Goal: Task Accomplishment & Management: Use online tool/utility

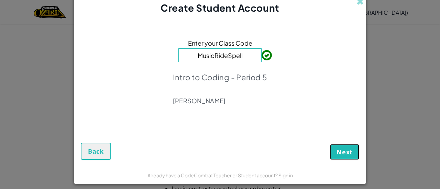
click at [347, 153] on span "Next" at bounding box center [344, 152] width 16 height 8
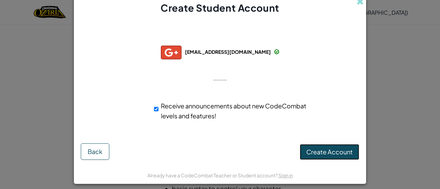
click at [325, 150] on span "Create Account" at bounding box center [329, 152] width 46 height 8
click at [325, 150] on button "Create Account" at bounding box center [329, 152] width 59 height 16
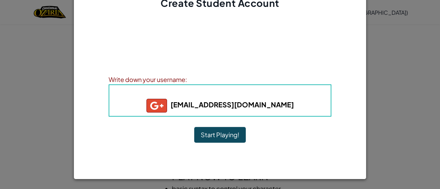
scroll to position [5, 0]
click at [231, 134] on button "Start Playing!" at bounding box center [220, 135] width 52 height 16
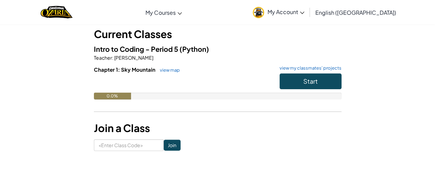
scroll to position [41, 0]
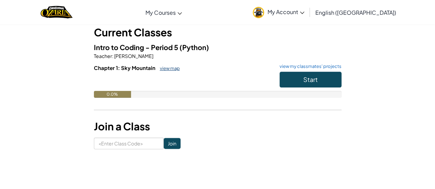
click at [168, 70] on link "view map" at bounding box center [167, 68] width 23 height 5
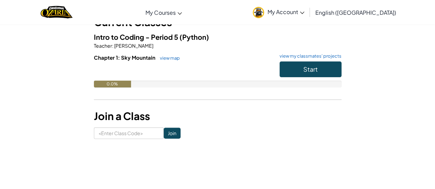
scroll to position [52, 0]
click at [175, 58] on link "view map" at bounding box center [167, 57] width 23 height 5
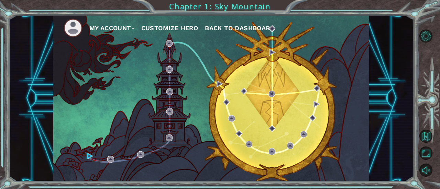
click at [159, 29] on button "Customize Hero" at bounding box center [169, 28] width 57 height 10
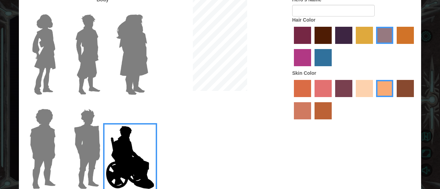
click at [86, 147] on img at bounding box center [87, 149] width 32 height 86
click at [103, 104] on input "Hero Garnet" at bounding box center [103, 104] width 0 height 0
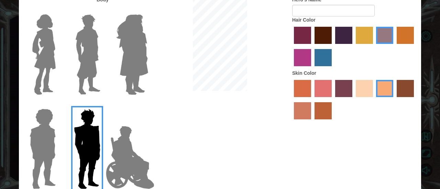
click at [325, 59] on label "lachmara hair color" at bounding box center [322, 57] width 17 height 17
click at [312, 69] on input "lachmara hair color" at bounding box center [312, 69] width 0 height 0
click at [403, 88] on label "karma skin color" at bounding box center [405, 88] width 17 height 17
click at [394, 100] on input "karma skin color" at bounding box center [394, 100] width 0 height 0
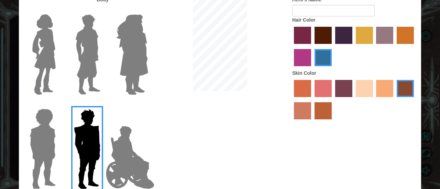
click at [320, 104] on label "smoke tree skin color" at bounding box center [322, 110] width 17 height 17
click at [312, 122] on input "smoke tree skin color" at bounding box center [312, 122] width 0 height 0
click at [295, 108] on label "burning sand skin color" at bounding box center [302, 110] width 17 height 17
click at [415, 100] on input "burning sand skin color" at bounding box center [415, 100] width 0 height 0
click at [388, 89] on label "tacao skin color" at bounding box center [384, 88] width 17 height 17
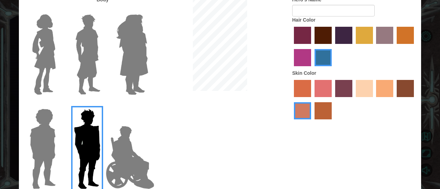
click at [374, 100] on input "tacao skin color" at bounding box center [374, 100] width 0 height 0
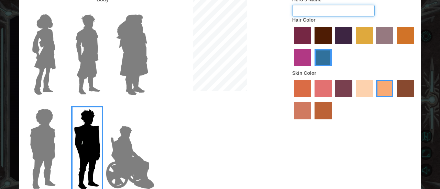
click at [323, 14] on input "Hero's Name" at bounding box center [333, 11] width 82 height 12
type input "D"
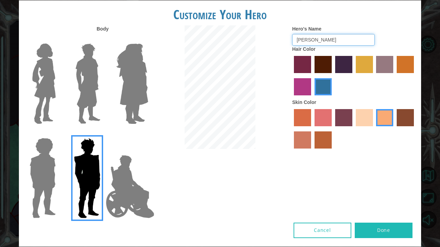
type input "[PERSON_NAME]"
click at [398, 189] on button "Done" at bounding box center [384, 230] width 58 height 15
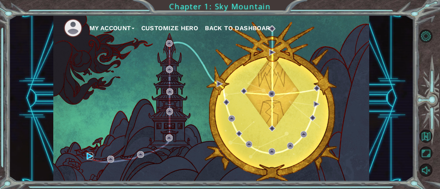
click at [87, 156] on img at bounding box center [90, 156] width 7 height 7
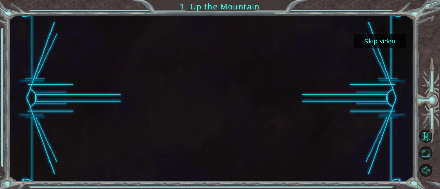
click at [212, 149] on div at bounding box center [211, 98] width 297 height 167
click at [381, 40] on button "Skip video" at bounding box center [380, 40] width 52 height 13
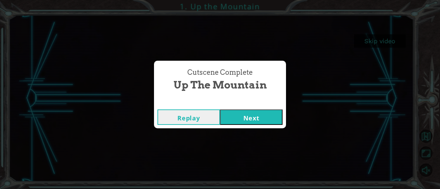
click at [260, 119] on button "Next" at bounding box center [251, 117] width 63 height 15
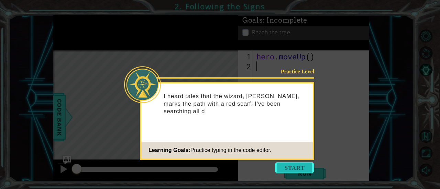
click at [300, 166] on button "Start" at bounding box center [294, 168] width 39 height 11
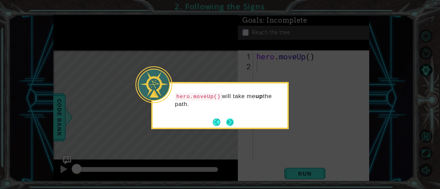
click at [230, 123] on button "Next" at bounding box center [230, 123] width 8 height 8
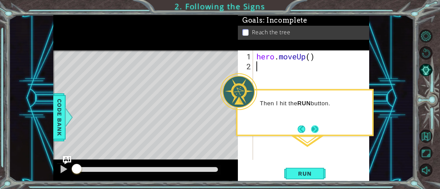
click at [315, 125] on button "Next" at bounding box center [315, 129] width 8 height 8
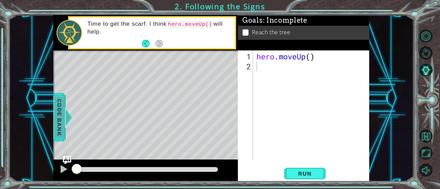
click at [62, 119] on span "Code Bank" at bounding box center [59, 118] width 11 height 42
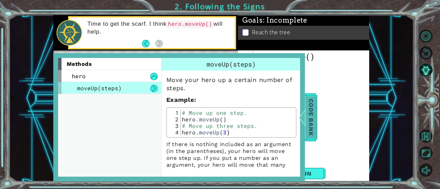
click at [308, 121] on span "Code Bank" at bounding box center [310, 118] width 11 height 42
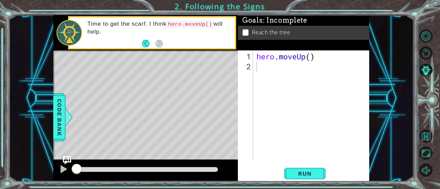
click at [312, 59] on div "hero . moveUp ( )" at bounding box center [313, 117] width 116 height 130
click at [62, 106] on span "Code Bank" at bounding box center [59, 118] width 11 height 42
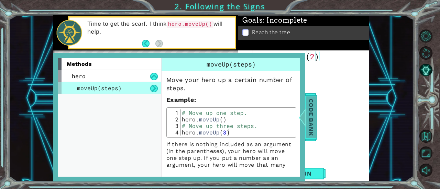
click at [305, 121] on div at bounding box center [302, 117] width 9 height 21
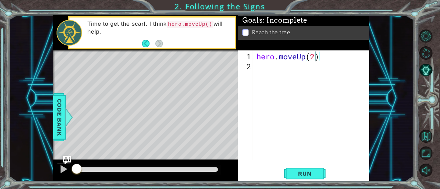
click at [315, 55] on div "hero . moveUp ( 2 )" at bounding box center [313, 117] width 116 height 130
type textarea "hero.moveUp()"
click at [283, 70] on div "hero . moveUp ( )" at bounding box center [313, 117] width 116 height 130
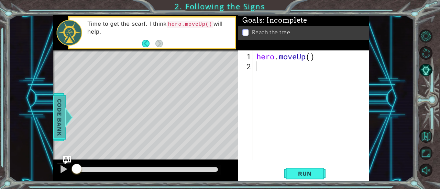
click at [63, 115] on span "Code Bank" at bounding box center [59, 118] width 11 height 42
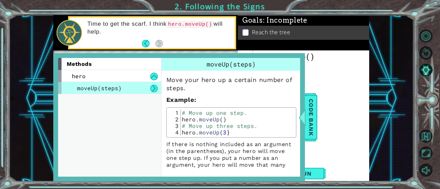
click at [317, 115] on div "hero . moveUp ( )" at bounding box center [313, 117] width 116 height 130
click at [314, 118] on span "Code Bank" at bounding box center [310, 118] width 11 height 42
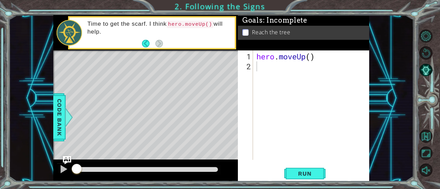
click at [274, 68] on div "hero . moveUp ( )" at bounding box center [313, 117] width 116 height 130
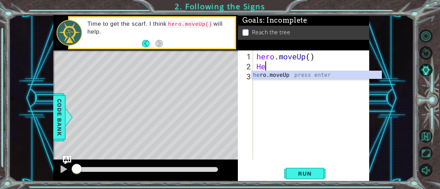
type textarea "H"
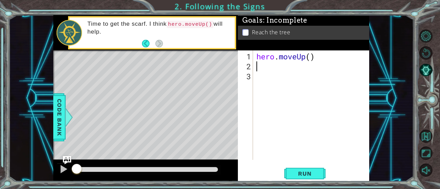
click at [189, 134] on div "Level Map" at bounding box center [211, 152] width 317 height 202
click at [314, 173] on span "Run" at bounding box center [304, 173] width 27 height 7
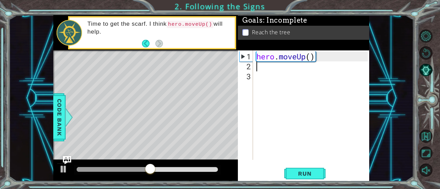
click at [265, 69] on div "hero . moveUp ( )" at bounding box center [313, 117] width 116 height 130
click at [216, 101] on div "Level Map" at bounding box center [211, 152] width 317 height 202
click at [142, 44] on div "Time to get the scarf. I think hero.moveUp() will help." at bounding box center [158, 33] width 152 height 32
click at [146, 44] on button "Back" at bounding box center [148, 44] width 13 height 8
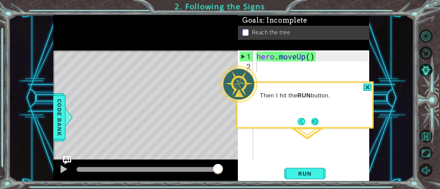
click at [311, 120] on button "Next" at bounding box center [315, 122] width 8 height 8
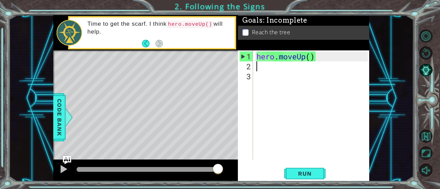
click at [259, 72] on div "hero . moveUp ( )" at bounding box center [313, 117] width 116 height 130
click at [254, 66] on div "1 2 3 hero . moveUp ( ) ההההההההההההההההההההההההההההההההההההההההההההההההההההההה…" at bounding box center [303, 106] width 130 height 110
click at [266, 66] on div "hero . moveUp ( )" at bounding box center [313, 117] width 116 height 130
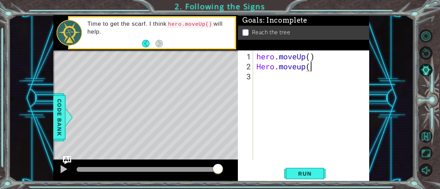
scroll to position [0, 2]
click at [307, 174] on span "Run" at bounding box center [304, 173] width 27 height 7
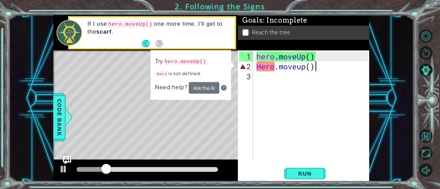
click at [283, 67] on div "hero . moveUp ( ) Hero . moveup ( )" at bounding box center [313, 117] width 116 height 130
click at [317, 69] on div "hero . moveUp ( ) Hero . moveup ( )" at bounding box center [313, 117] width 116 height 130
click at [65, 172] on div at bounding box center [63, 169] width 9 height 9
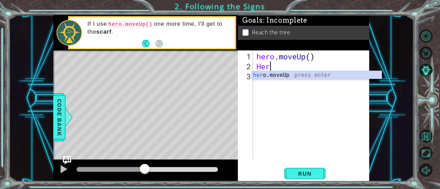
scroll to position [0, 0]
type textarea "H"
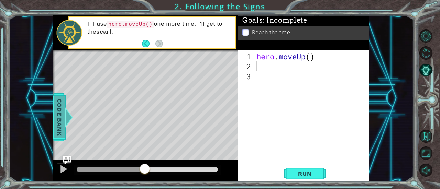
click at [63, 117] on span "Code Bank" at bounding box center [59, 118] width 11 height 42
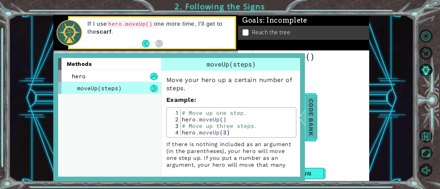
click at [315, 124] on span "Code Bank" at bounding box center [310, 118] width 11 height 42
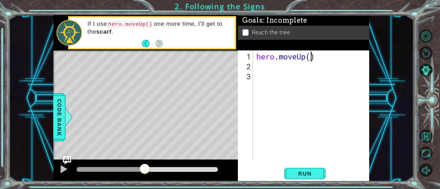
click at [311, 56] on div "hero . moveUp ( )" at bounding box center [313, 117] width 116 height 130
type textarea "hero.moveUp(2)"
click at [268, 68] on div "hero . moveUp ( 2 )" at bounding box center [313, 117] width 116 height 130
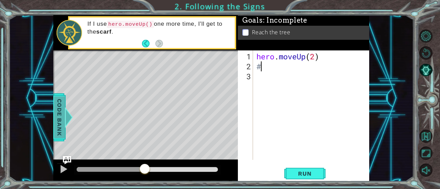
click at [63, 113] on span "Code Bank" at bounding box center [59, 118] width 11 height 42
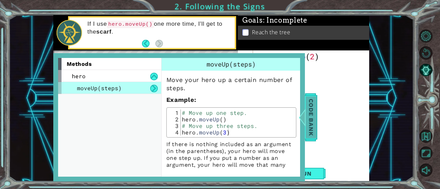
click at [316, 126] on span "Code Bank" at bounding box center [310, 118] width 11 height 42
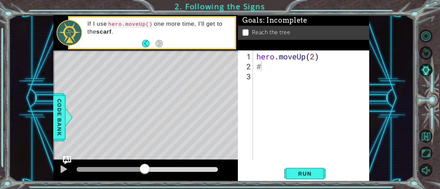
click at [273, 60] on div "hero . moveUp ( 2 ) #" at bounding box center [313, 117] width 116 height 130
click at [264, 70] on div "hero . moveUp ( 2 ) #" at bounding box center [313, 117] width 116 height 130
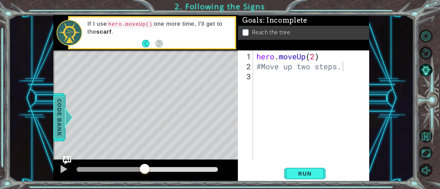
click at [66, 113] on div at bounding box center [68, 117] width 9 height 21
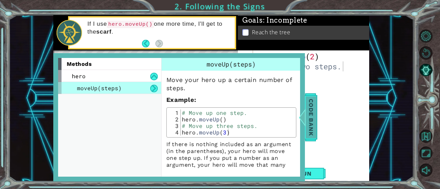
click at [310, 126] on span "Code Bank" at bounding box center [310, 118] width 11 height 42
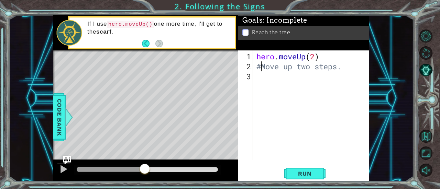
click at [260, 68] on div "hero . moveUp ( 2 ) #Move up two steps." at bounding box center [313, 117] width 116 height 130
type textarea "# Move up two steps."
click at [309, 165] on div "# Move up two steps. 1 2 3 hero . moveUp ( 2 ) # Move up two steps. ההההההההההה…" at bounding box center [303, 116] width 131 height 131
click at [311, 174] on span "Run" at bounding box center [304, 173] width 27 height 7
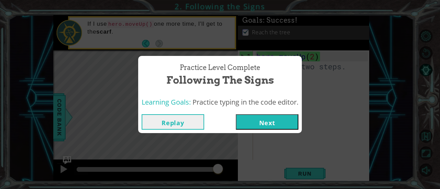
click at [261, 125] on button "Next" at bounding box center [267, 121] width 63 height 15
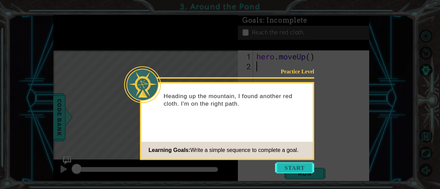
click at [298, 163] on button "Start" at bounding box center [294, 168] width 39 height 11
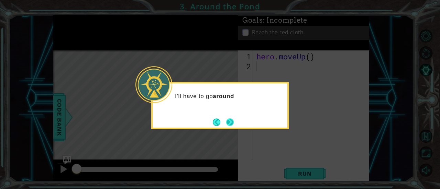
click at [231, 123] on button "Next" at bounding box center [230, 123] width 8 height 8
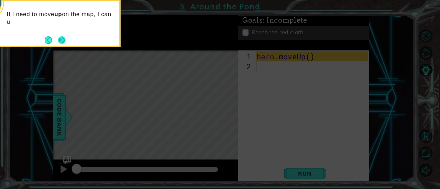
click at [66, 40] on button "Next" at bounding box center [62, 40] width 8 height 8
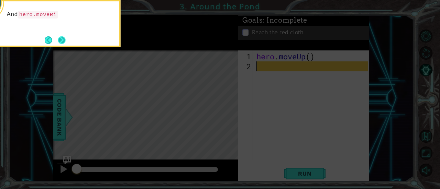
click at [62, 37] on button "Next" at bounding box center [62, 40] width 8 height 8
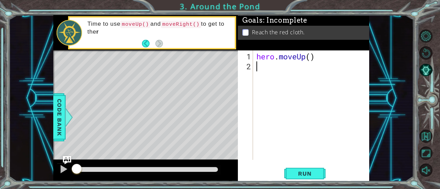
click at [293, 78] on div "hero . moveUp ( )" at bounding box center [313, 117] width 116 height 130
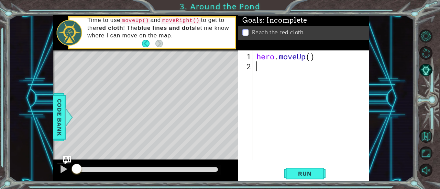
type textarea "H"
click at [309, 59] on div "hero . moveUp ( )" at bounding box center [313, 117] width 116 height 130
type textarea "hero.moveUp(2)"
click at [263, 67] on div "hero . moveUp ( 2 )" at bounding box center [313, 117] width 116 height 130
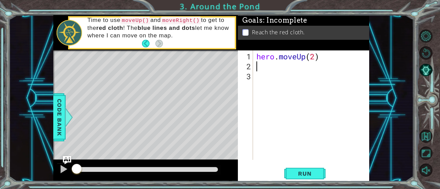
scroll to position [0, 0]
type textarea "H"
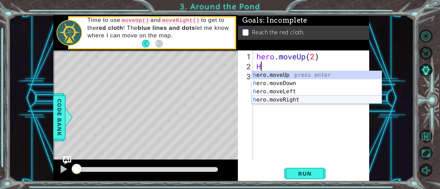
click at [302, 99] on div "h ero.moveUp press enter h ero.moveDown press enter h ero.moveLeft press enter …" at bounding box center [317, 95] width 130 height 49
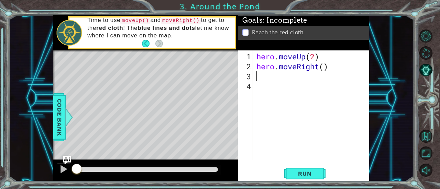
type textarea "h"
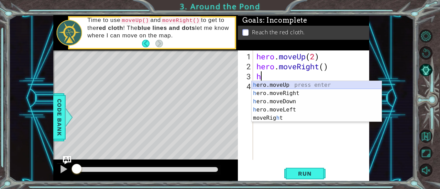
click at [281, 86] on div "h ero.moveUp press enter h ero.moveRight press enter h ero.moveDown press enter…" at bounding box center [317, 110] width 130 height 58
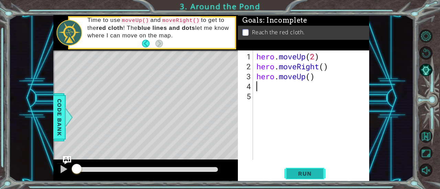
click at [316, 170] on span "Run" at bounding box center [304, 173] width 27 height 7
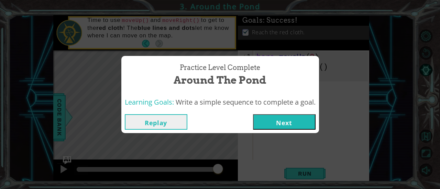
click at [295, 117] on button "Next" at bounding box center [284, 121] width 63 height 15
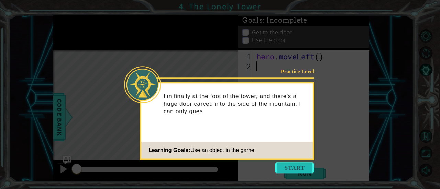
click at [302, 172] on button "Start" at bounding box center [294, 168] width 39 height 11
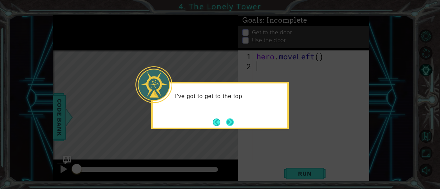
click at [234, 121] on button "Next" at bounding box center [230, 123] width 8 height 8
click at [231, 120] on button "Next" at bounding box center [230, 123] width 8 height 8
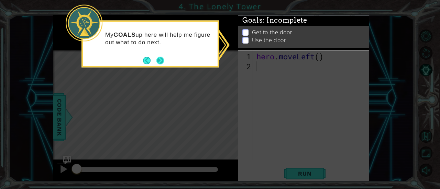
click at [162, 57] on button "Next" at bounding box center [160, 61] width 8 height 8
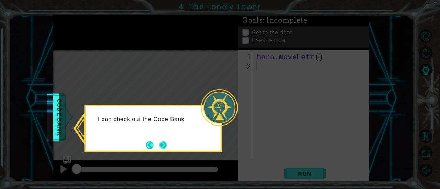
click at [164, 143] on button "Next" at bounding box center [163, 146] width 8 height 8
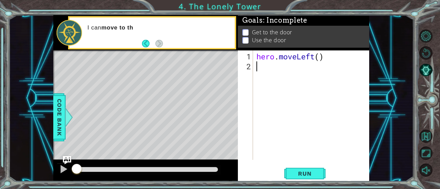
click at [52, 124] on div "1 ההההההההההההההההההההההההההההההההההההההההההההההההההההההההההההההההההההההההההההה…" at bounding box center [211, 98] width 405 height 167
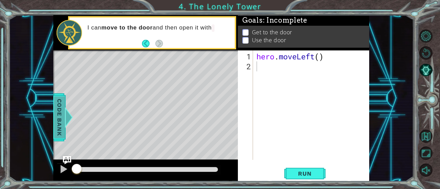
click at [58, 123] on span "Code Bank" at bounding box center [59, 118] width 11 height 42
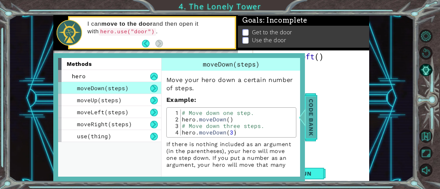
click at [306, 124] on div at bounding box center [302, 117] width 9 height 21
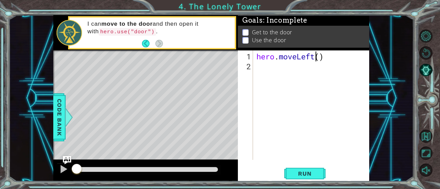
click at [315, 58] on div "hero . moveLeft ( )" at bounding box center [313, 117] width 116 height 130
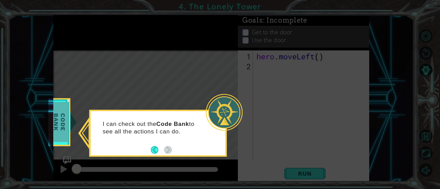
click at [67, 127] on span "Code Bank" at bounding box center [60, 122] width 18 height 40
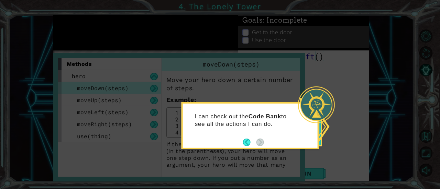
click at [319, 128] on span "Code Bank" at bounding box center [311, 122] width 18 height 40
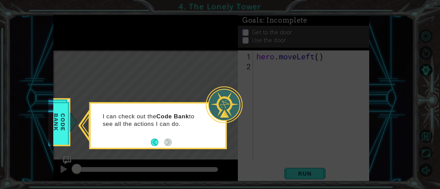
click at [227, 105] on div at bounding box center [224, 105] width 37 height 37
click at [153, 143] on button "Back" at bounding box center [157, 143] width 13 height 8
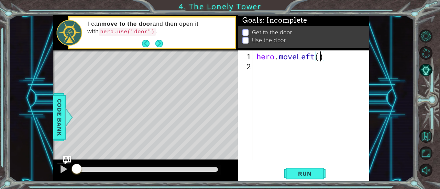
click at [322, 59] on div "hero . moveLeft ( )" at bounding box center [313, 117] width 116 height 130
type textarea "hero.moveLeft(2)"
click at [270, 63] on div "hero . moveLeft ( 2 )" at bounding box center [313, 117] width 116 height 130
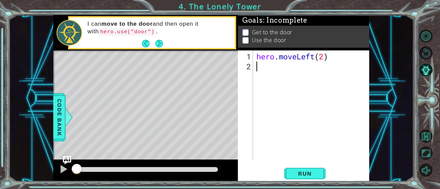
type textarea "h"
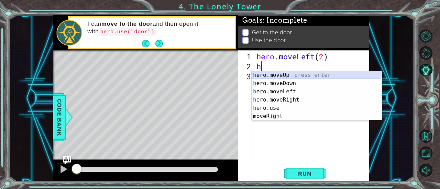
click at [286, 77] on div "h ero.moveUp press enter h ero.moveDown press enter h ero.moveLeft press enter …" at bounding box center [317, 104] width 130 height 66
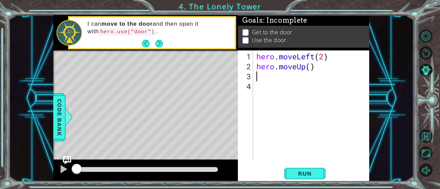
type textarea "3"
click at [312, 69] on div "hero . moveLeft ( 2 ) hero . moveUp ( )" at bounding box center [313, 117] width 116 height 130
type textarea "hero.moveUp(2)"
click at [266, 82] on div "hero . moveLeft ( 2 ) hero . moveUp ( 2 )" at bounding box center [313, 117] width 116 height 130
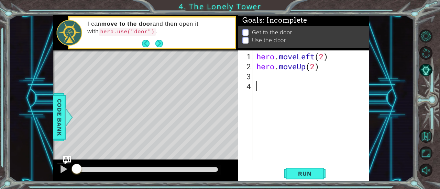
scroll to position [0, 0]
click at [264, 76] on div "hero . moveLeft ( 2 ) hero . moveUp ( 2 )" at bounding box center [313, 117] width 116 height 130
type textarea "h"
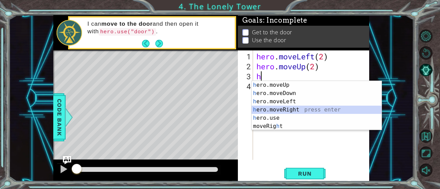
click at [293, 110] on div "h ero.moveUp press enter h ero.moveDown press enter h ero.moveLeft press enter …" at bounding box center [317, 114] width 130 height 66
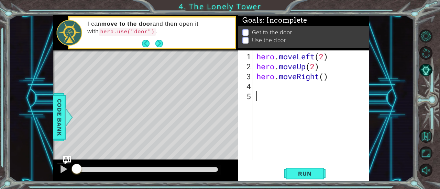
click at [293, 110] on div "hero . moveLeft ( 2 ) hero . moveUp ( 2 ) hero . moveRight ( )" at bounding box center [313, 117] width 116 height 130
click at [327, 80] on div "hero . moveLeft ( 2 ) hero . moveUp ( 2 ) hero . moveRight ( )" at bounding box center [313, 117] width 116 height 130
click at [324, 77] on div "hero . moveLeft ( 2 ) hero . moveUp ( 2 ) hero . moveRight ( )" at bounding box center [313, 117] width 116 height 130
type textarea "hero.moveRight(2)"
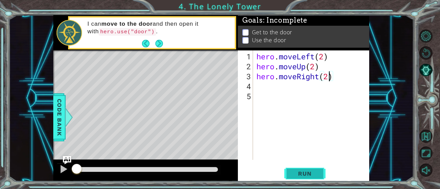
click at [313, 170] on span "Run" at bounding box center [304, 173] width 27 height 7
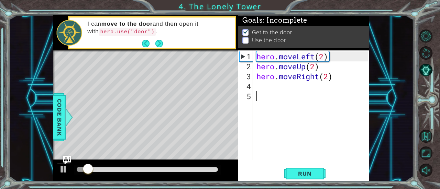
click at [317, 96] on div "hero . moveLeft ( 2 ) hero . moveUp ( 2 ) hero . moveRight ( 2 )" at bounding box center [313, 117] width 116 height 130
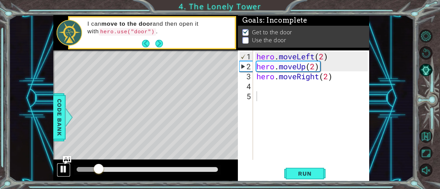
click at [64, 171] on div at bounding box center [63, 169] width 9 height 9
click at [271, 88] on div "hero . moveLeft ( 2 ) hero . moveUp ( 2 ) hero . moveRight ( 2 )" at bounding box center [313, 117] width 116 height 130
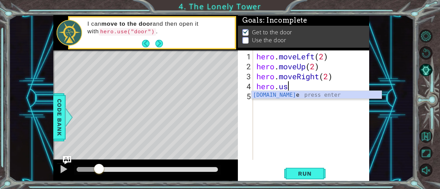
scroll to position [0, 1]
click at [282, 97] on div "[DOMAIN_NAME] e press enter" at bounding box center [317, 103] width 130 height 25
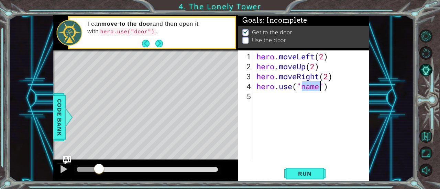
scroll to position [0, 2]
type textarea "hero.use("door")"
click at [281, 108] on div "hero . moveLeft ( 2 ) hero . moveUp ( 2 ) hero . moveRight ( 2 ) hero . use ( "…" at bounding box center [313, 117] width 116 height 130
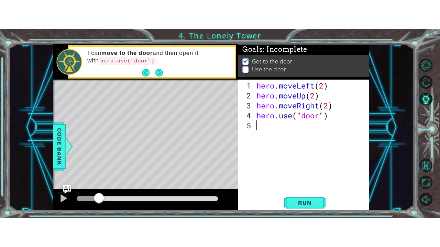
scroll to position [0, 0]
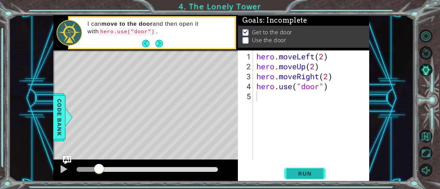
click at [312, 174] on span "Run" at bounding box center [304, 173] width 27 height 7
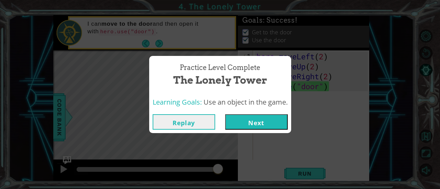
click at [284, 127] on button "Next" at bounding box center [256, 121] width 63 height 15
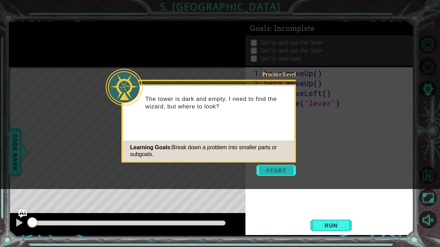
click at [275, 169] on button "Start" at bounding box center [276, 170] width 39 height 11
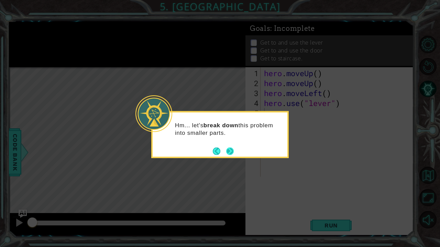
click at [228, 148] on button "Next" at bounding box center [230, 151] width 8 height 8
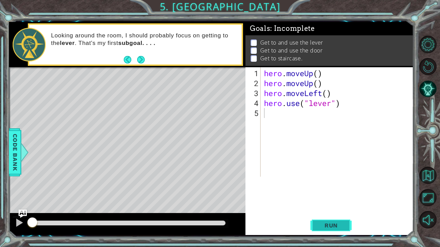
click at [333, 189] on span "Run" at bounding box center [330, 225] width 27 height 7
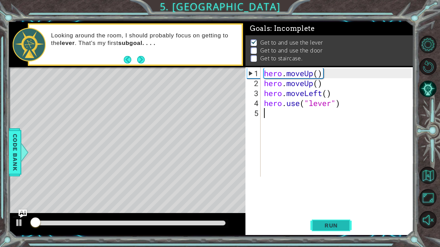
scroll to position [4, 0]
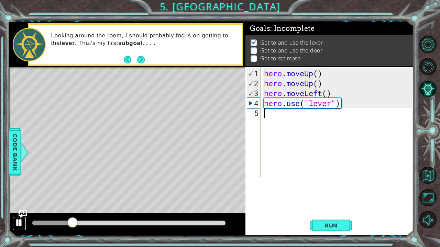
click at [20, 189] on div at bounding box center [19, 223] width 9 height 9
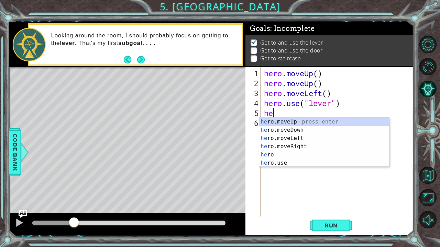
type textarea "her"
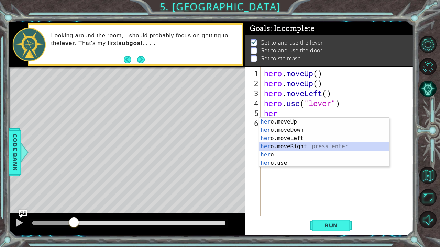
click at [273, 145] on div "her o.moveUp press enter her o.moveDown press enter her o.moveLeft press enter …" at bounding box center [324, 151] width 130 height 66
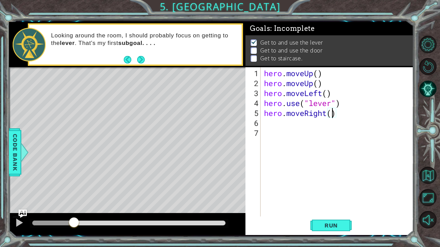
click at [333, 114] on div "hero . moveUp ( ) hero . moveUp ( ) hero . moveLeft ( ) hero . use ( "lever" ) …" at bounding box center [339, 152] width 153 height 169
type textarea "hero.moveRight(3)"
click at [288, 123] on div "hero . moveUp ( ) hero . moveUp ( ) hero . moveLeft ( ) hero . use ( "lever" ) …" at bounding box center [339, 152] width 153 height 169
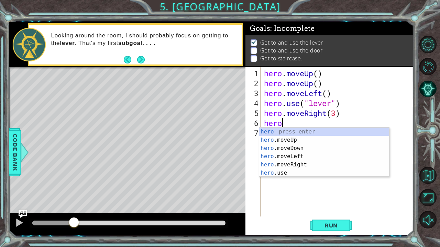
scroll to position [0, 0]
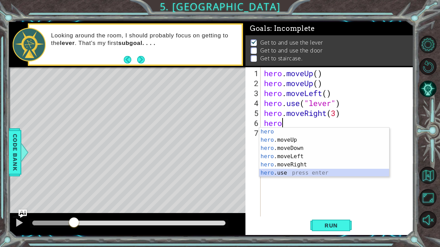
click at [276, 174] on div "hero press enter hero .moveUp press enter hero .moveDown press enter hero .move…" at bounding box center [324, 161] width 130 height 66
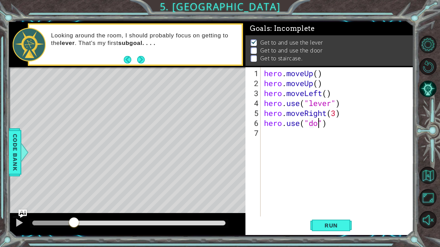
scroll to position [0, 3]
type textarea "hero.use("door")"
click at [321, 189] on button "Run" at bounding box center [330, 225] width 41 height 17
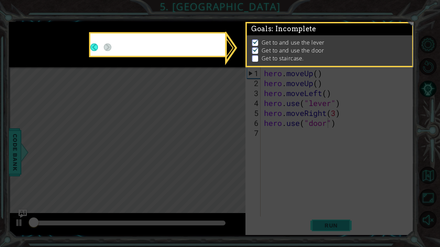
scroll to position [4, 0]
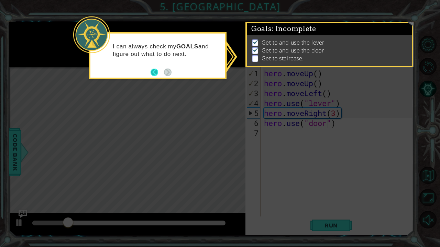
click at [153, 73] on button "Back" at bounding box center [156, 72] width 13 height 8
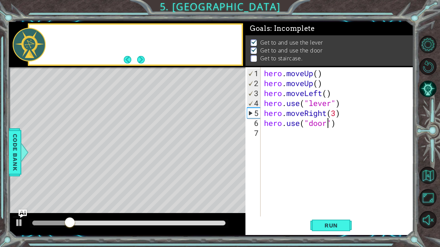
scroll to position [3, 0]
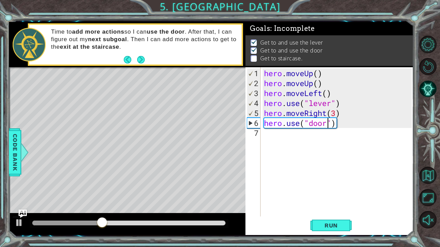
click at [273, 136] on div "hero . moveUp ( ) hero . moveUp ( ) hero . moveLeft ( ) hero . use ( "lever" ) …" at bounding box center [339, 152] width 153 height 169
click at [18, 189] on div at bounding box center [19, 223] width 9 height 9
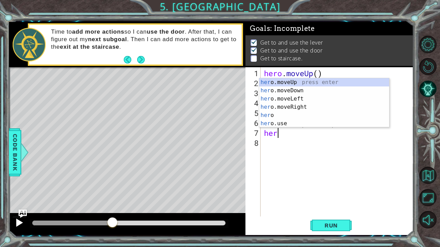
type textarea "hero"
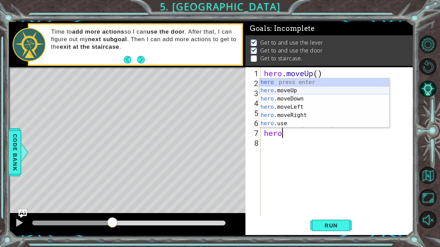
click at [284, 91] on div "hero press enter hero .moveUp press enter hero .moveDown press enter hero .move…" at bounding box center [324, 111] width 130 height 66
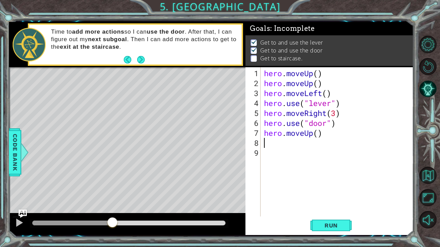
scroll to position [0, 0]
click at [315, 133] on div "hero . moveUp ( ) hero . moveUp ( ) hero . moveLeft ( ) hero . use ( "lever" ) …" at bounding box center [339, 152] width 153 height 169
click at [318, 133] on div "hero . moveUp ( ) hero . moveUp ( ) hero . moveLeft ( ) hero . use ( "lever" ) …" at bounding box center [339, 152] width 153 height 169
type textarea "hero.moveUp(2)"
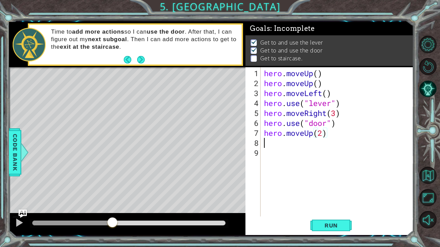
click at [310, 146] on div "hero . moveUp ( ) hero . moveUp ( ) hero . moveLeft ( ) hero . use ( "lever" ) …" at bounding box center [339, 152] width 153 height 169
type textarea "h"
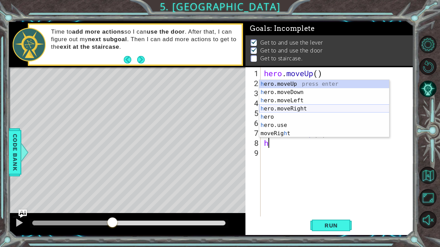
click at [287, 109] on div "h ero.moveUp press enter h ero.moveDown press enter h ero.moveLeft press enter …" at bounding box center [324, 117] width 130 height 74
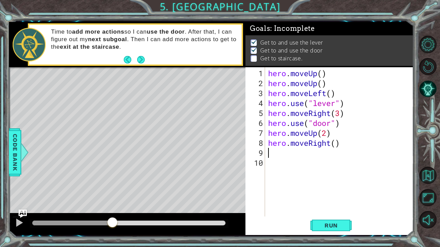
click at [336, 142] on div "hero . moveUp ( ) hero . moveUp ( ) hero . moveLeft ( ) hero . use ( "lever" ) …" at bounding box center [341, 152] width 148 height 169
click at [334, 189] on span "Run" at bounding box center [330, 225] width 27 height 7
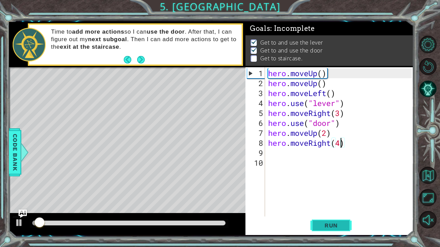
scroll to position [4, 0]
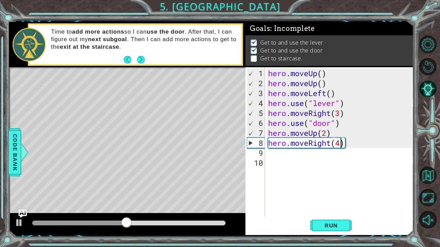
click at [331, 145] on div "hero . moveUp ( ) hero . moveUp ( ) hero . moveLeft ( ) hero . use ( "lever" ) …" at bounding box center [341, 152] width 148 height 169
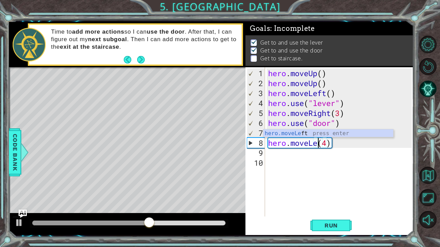
scroll to position [0, 2]
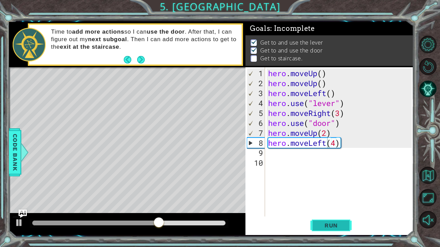
click at [332, 189] on span "Run" at bounding box center [330, 225] width 27 height 7
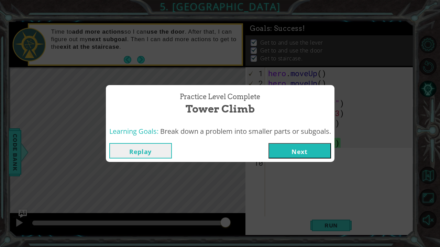
click at [161, 148] on button "Replay" at bounding box center [140, 150] width 63 height 15
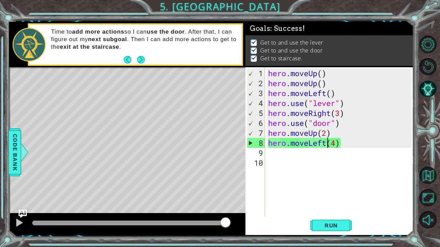
click at [336, 143] on div "hero . moveUp ( ) hero . moveUp ( ) hero . moveLeft ( ) hero . use ( "lever" ) …" at bounding box center [341, 152] width 148 height 169
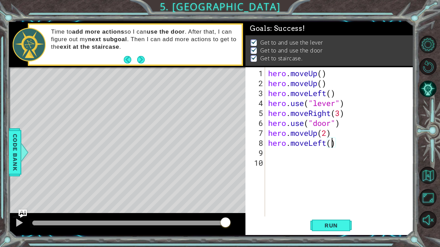
scroll to position [0, 3]
click at [330, 189] on span "Run" at bounding box center [330, 225] width 27 height 7
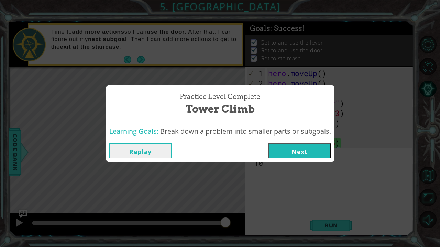
click at [148, 152] on button "Replay" at bounding box center [140, 150] width 63 height 15
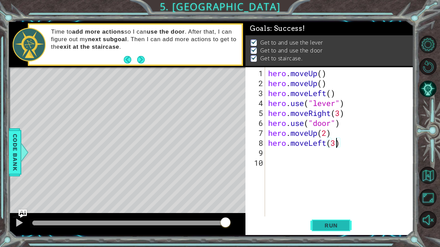
type textarea "hero.moveLeft(3)"
click at [339, 189] on span "Run" at bounding box center [330, 225] width 27 height 7
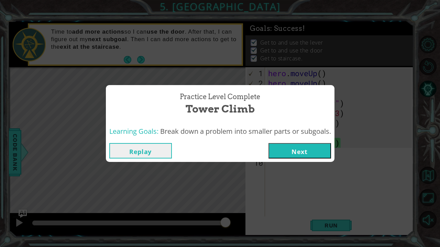
click at [306, 153] on button "Next" at bounding box center [299, 150] width 63 height 15
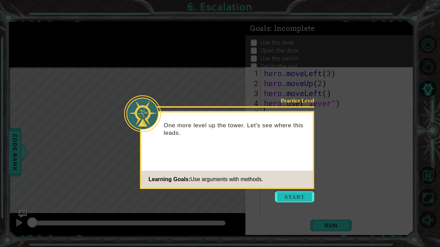
click at [296, 189] on button "Start" at bounding box center [294, 197] width 39 height 11
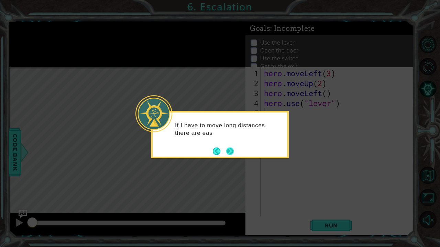
click at [229, 147] on button "Next" at bounding box center [230, 151] width 8 height 8
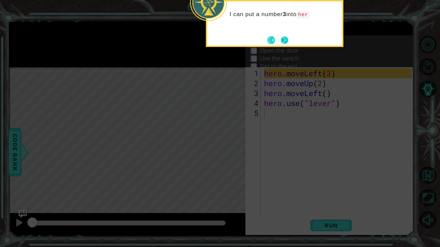
click at [282, 40] on button "Next" at bounding box center [285, 40] width 8 height 8
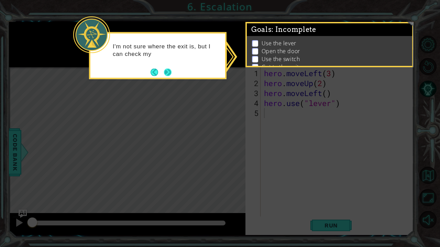
click at [164, 69] on button "Next" at bounding box center [168, 72] width 8 height 8
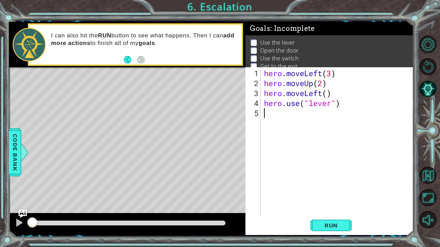
click at [329, 93] on div "hero . moveLeft ( 3 ) hero . moveUp ( 2 ) hero . moveLeft ( ) hero . use ( "lev…" at bounding box center [339, 152] width 153 height 169
type textarea "hero.moveLeft(1)"
click at [274, 114] on div "hero . moveLeft ( 3 ) hero . moveUp ( 2 ) hero . moveLeft ( 1 ) hero . use ( "l…" at bounding box center [339, 152] width 153 height 169
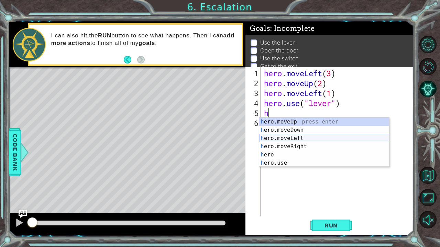
click at [298, 138] on div "h ero.moveUp press enter h ero.moveDown press enter h ero.moveLeft press enter …" at bounding box center [324, 151] width 130 height 66
type textarea "hero.moveLeft(1)"
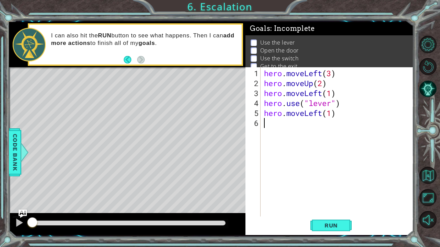
click at [295, 123] on div "hero . moveLeft ( 3 ) hero . moveUp ( 2 ) hero . moveLeft ( 1 ) hero . use ( "l…" at bounding box center [339, 152] width 153 height 169
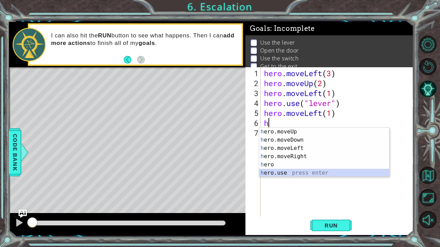
click at [307, 171] on div "h ero.moveUp press enter h ero.moveDown press enter h ero.moveLeft press enter …" at bounding box center [324, 161] width 130 height 66
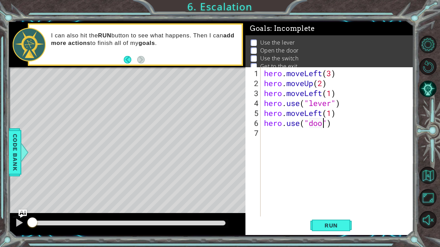
scroll to position [0, 3]
type textarea "hero.use("door")"
click at [326, 189] on button "Run" at bounding box center [330, 225] width 41 height 17
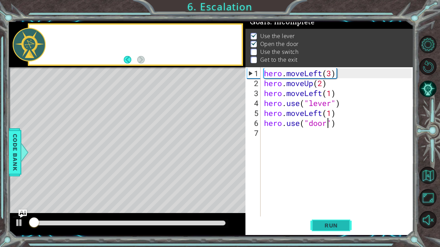
scroll to position [8, 0]
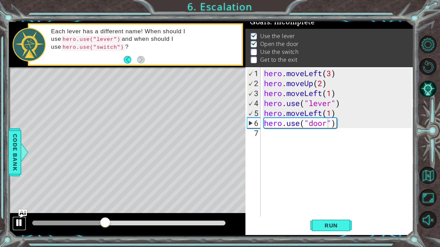
click at [19, 189] on div at bounding box center [19, 223] width 9 height 9
click at [168, 189] on div "1 ההההההההההההההההההההההההההההההההההההההההההההההההההההההההההההההההההההההההההההה…" at bounding box center [220, 123] width 440 height 247
click at [269, 132] on div "hero . moveLeft ( 3 ) hero . moveUp ( 2 ) hero . moveLeft ( 1 ) hero . use ( "l…" at bounding box center [339, 152] width 153 height 169
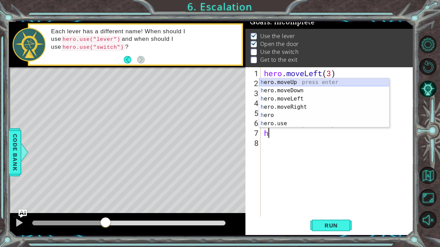
click at [294, 81] on div "h ero.moveUp press enter h ero.moveDown press enter h ero.moveLeft press enter …" at bounding box center [324, 111] width 130 height 66
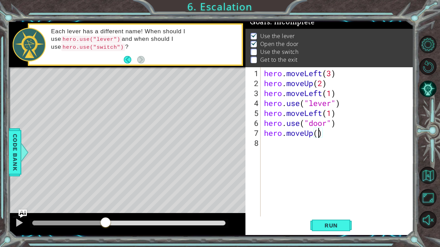
type textarea "hero.moveUp(2)"
click at [289, 147] on div "hero . moveLeft ( 3 ) hero . moveUp ( 2 ) hero . moveLeft ( 1 ) hero . use ( "l…" at bounding box center [339, 152] width 153 height 169
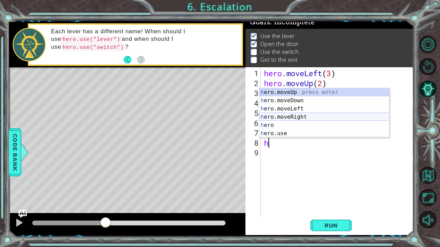
click at [291, 115] on div "h ero.moveUp press enter h ero.moveDown press enter h ero.moveLeft press enter …" at bounding box center [324, 121] width 130 height 66
type textarea "hero.moveRight(1)"
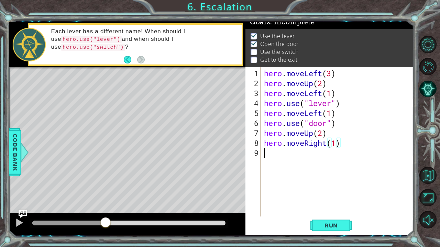
click at [335, 150] on div "hero . moveLeft ( 3 ) hero . moveUp ( 2 ) hero . moveLeft ( 1 ) hero . use ( "l…" at bounding box center [339, 152] width 153 height 169
click at [336, 145] on div "hero . moveLeft ( 3 ) hero . moveUp ( 2 ) hero . moveLeft ( 1 ) hero . use ( "l…" at bounding box center [339, 152] width 153 height 169
type textarea "hero.moveRight(2)"
click at [311, 150] on div "hero . moveLeft ( 3 ) hero . moveUp ( 2 ) hero . moveLeft ( 1 ) hero . use ( "l…" at bounding box center [339, 152] width 153 height 169
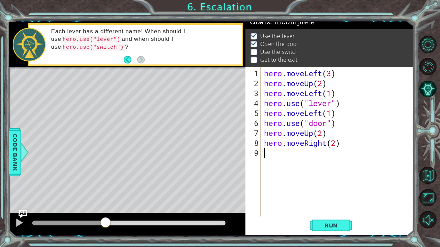
scroll to position [0, 0]
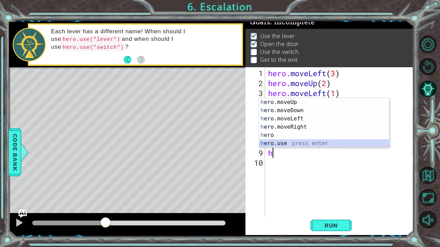
click at [296, 145] on div "h ero.moveUp press enter h ero.moveDown press enter h ero.moveLeft press enter …" at bounding box center [324, 131] width 130 height 66
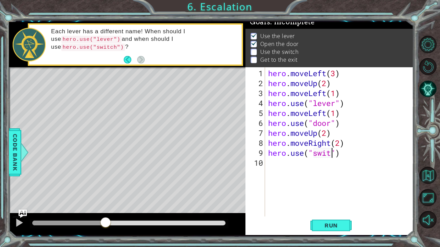
type textarea "hero.use("switch")"
click at [311, 168] on div "hero . moveLeft ( 3 ) hero . moveUp ( 2 ) hero . moveLeft ( 1 ) hero . use ( "l…" at bounding box center [341, 152] width 148 height 169
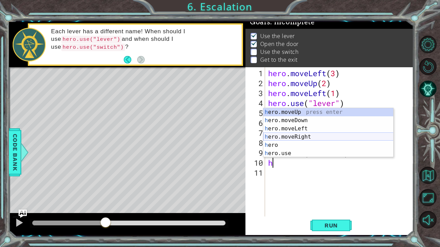
click at [293, 136] on div "h ero.moveUp press enter h ero.moveDown press enter h ero.moveLeft press enter …" at bounding box center [328, 141] width 130 height 66
type textarea "hero.moveRight(1)"
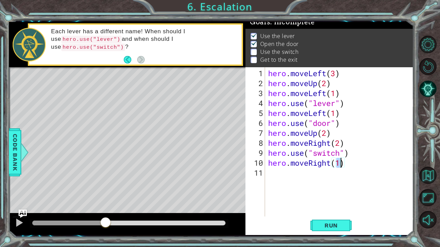
click at [335, 176] on div "hero . moveLeft ( 3 ) hero . moveUp ( 2 ) hero . moveLeft ( 1 ) hero . use ( "l…" at bounding box center [341, 152] width 148 height 169
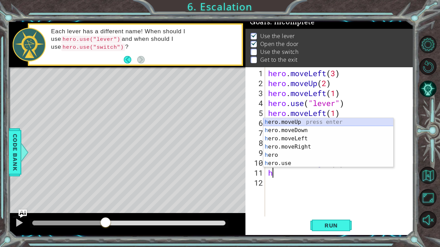
click at [312, 122] on div "h ero.moveUp press enter h ero.moveDown press enter h ero.moveLeft press enter …" at bounding box center [328, 151] width 130 height 66
type textarea "hero.moveUp(1)"
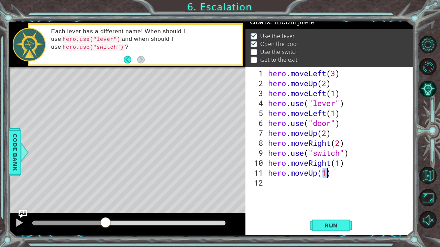
click at [295, 189] on div "hero . moveLeft ( 3 ) hero . moveUp ( 2 ) hero . moveLeft ( 1 ) hero . use ( "l…" at bounding box center [341, 152] width 148 height 169
click at [327, 189] on span "Run" at bounding box center [330, 225] width 27 height 7
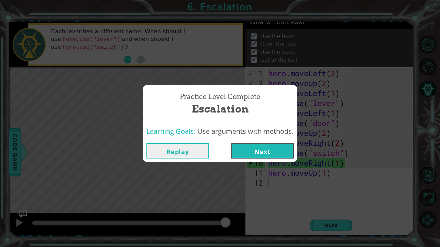
click at [265, 156] on button "Next" at bounding box center [262, 150] width 63 height 15
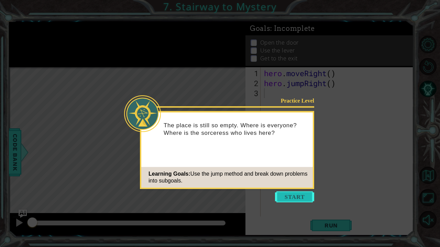
click at [293, 189] on button "Start" at bounding box center [294, 197] width 39 height 11
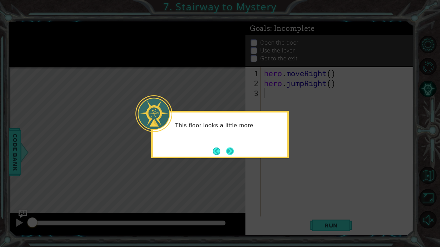
click at [233, 152] on button "Next" at bounding box center [230, 151] width 8 height 8
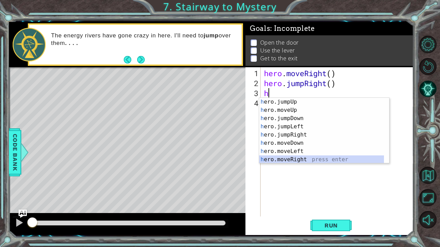
click at [298, 159] on div "h ero.jumpUp press enter h ero.moveUp press enter h ero.jumpDown press enter h …" at bounding box center [321, 139] width 125 height 82
type textarea "hero.moveRight(1)"
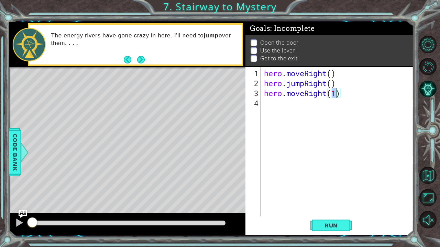
click at [274, 108] on div "hero . moveRight ( ) hero . jumpRight ( ) hero . moveRight ( 1 )" at bounding box center [339, 152] width 153 height 169
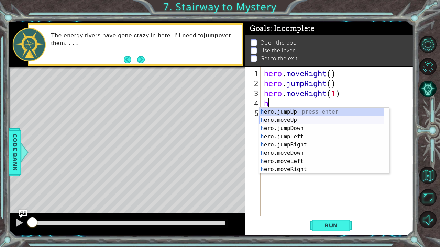
click at [298, 120] on div "h ero.jumpUp press enter h ero.moveUp press enter h ero.jumpDown press enter h …" at bounding box center [321, 149] width 125 height 82
type textarea "hero.moveUp(1)"
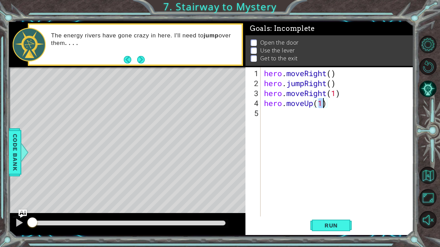
click at [289, 116] on div "hero . moveRight ( ) hero . jumpRight ( ) hero . moveRight ( 1 ) hero . moveUp …" at bounding box center [339, 152] width 153 height 169
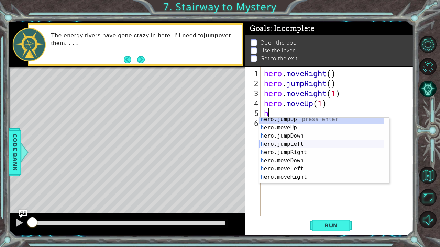
scroll to position [8, 0]
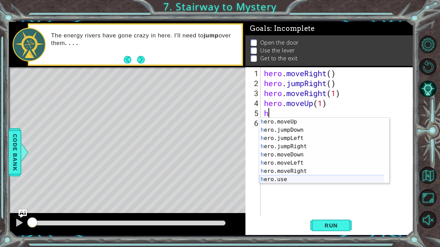
click at [295, 179] on div "h ero.moveUp press enter h ero.jumpDown press enter h ero.jumpLeft press enter …" at bounding box center [321, 159] width 125 height 82
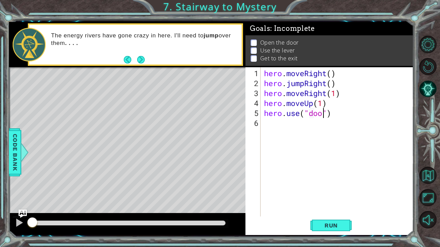
scroll to position [0, 3]
type textarea "hero.use("door")"
click at [345, 189] on button "Run" at bounding box center [330, 225] width 41 height 17
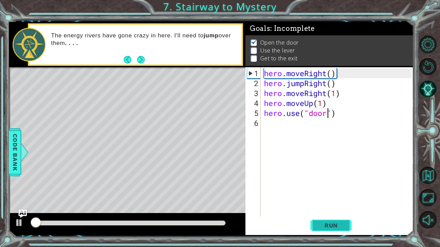
scroll to position [4, 0]
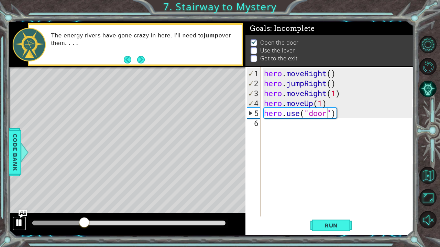
click at [18, 189] on div at bounding box center [19, 223] width 9 height 9
click at [276, 125] on div "hero . moveRight ( ) hero . jumpRight ( ) hero . moveRight ( 1 ) hero . moveUp …" at bounding box center [339, 152] width 153 height 169
click at [275, 113] on div "hero . moveRight ( ) hero . jumpRight ( ) hero . moveRight ( 1 ) hero . moveUp …" at bounding box center [339, 152] width 153 height 169
type textarea "hero.use("door")"
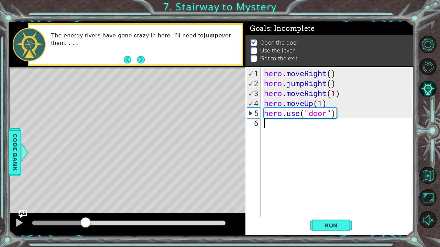
click at [278, 122] on div "hero . moveRight ( ) hero . jumpRight ( ) hero . moveRight ( 1 ) hero . moveUp …" at bounding box center [339, 152] width 153 height 169
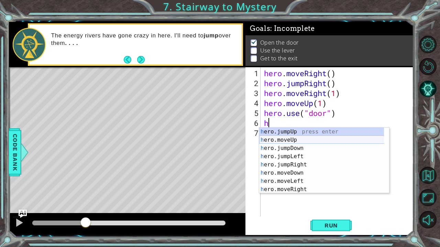
click at [299, 139] on div "h ero.jumpUp press enter h ero.moveUp press enter h ero.jumpDown press enter h …" at bounding box center [321, 169] width 125 height 82
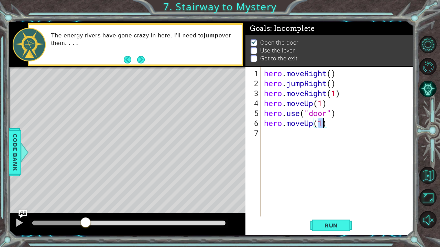
type textarea "hero.moveUp(2)"
click at [302, 131] on div "hero . moveRight ( ) hero . jumpRight ( ) hero . moveRight ( 1 ) hero . moveUp …" at bounding box center [339, 152] width 153 height 169
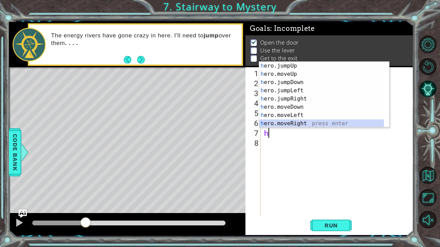
click at [308, 122] on div "h ero.jumpUp press enter h ero.moveUp press enter h ero.jumpDown press enter h …" at bounding box center [321, 103] width 125 height 82
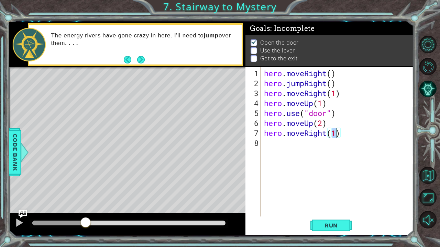
click at [325, 135] on div "hero . moveRight ( ) hero . jumpRight ( ) hero . moveRight ( 1 ) hero . moveUp …" at bounding box center [339, 152] width 153 height 169
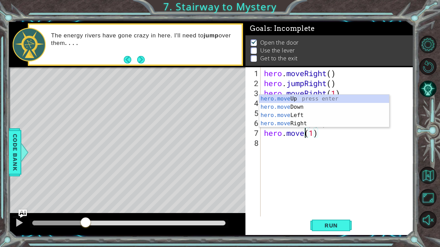
scroll to position [0, 2]
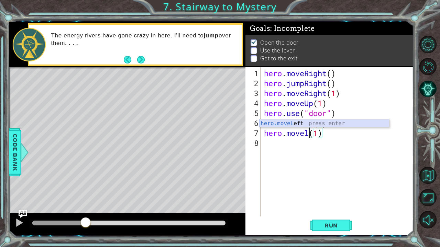
click at [314, 123] on div "hero.moveL eft press enter" at bounding box center [324, 132] width 130 height 25
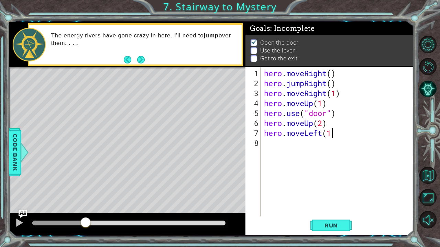
type textarea "hero.moveLeft(1)"
click at [282, 148] on div "hero . moveRight ( ) hero . jumpRight ( ) hero . moveRight ( 1 ) hero . moveUp …" at bounding box center [339, 152] width 153 height 169
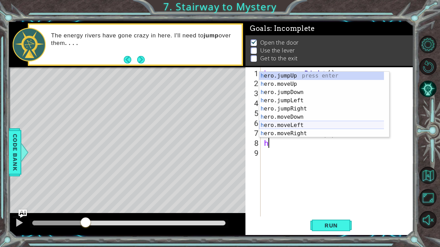
scroll to position [8, 0]
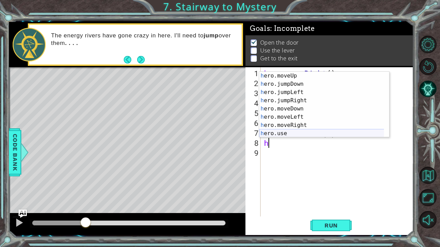
click at [279, 133] on div "h ero.moveUp press enter h ero.jumpDown press enter h ero.jumpLeft press enter …" at bounding box center [321, 113] width 125 height 82
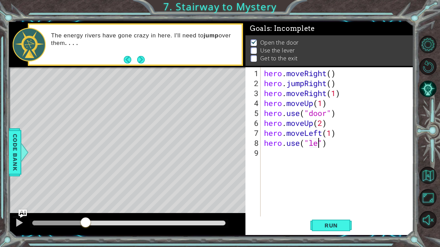
scroll to position [0, 3]
type textarea "hero.use("lever")"
click at [284, 150] on div "hero . moveRight ( ) hero . jumpRight ( ) hero . moveRight ( 1 ) hero . moveUp …" at bounding box center [339, 152] width 153 height 169
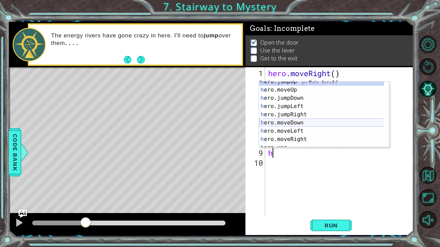
scroll to position [8, 0]
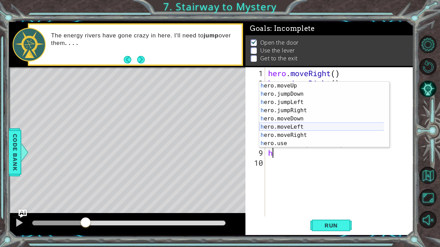
click at [320, 124] on div "h ero.moveUp press enter h ero.jumpDown press enter h ero.jumpLeft press enter …" at bounding box center [321, 123] width 125 height 82
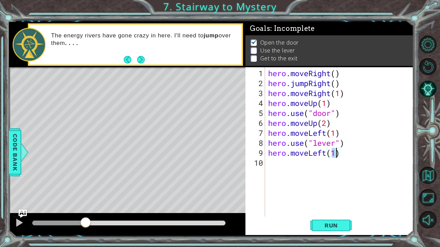
type textarea "hero.moveLeft(2)"
click at [298, 164] on div "hero . moveRight ( ) hero . jumpRight ( ) hero . moveRight ( 1 ) hero . moveUp …" at bounding box center [341, 152] width 148 height 169
type textarea "h"
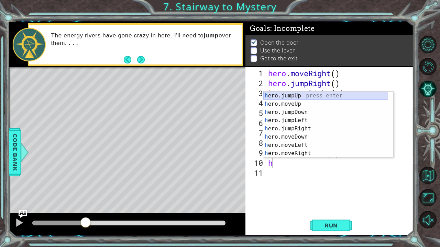
click at [300, 96] on div "h ero.jumpUp press enter h ero.moveUp press enter h ero.jumpDown press enter h …" at bounding box center [325, 133] width 125 height 82
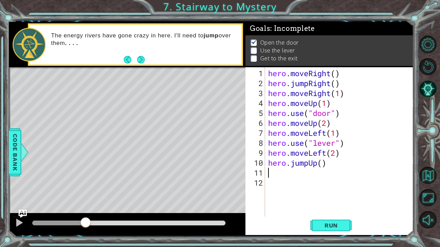
type textarea "h"
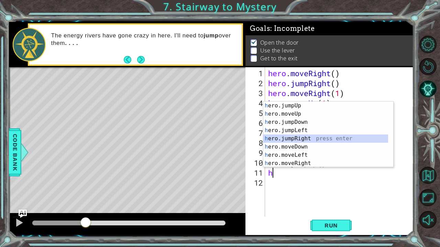
click at [298, 136] on div "h ero.jumpUp press enter h ero.moveUp press enter h ero.jumpDown press enter h …" at bounding box center [325, 143] width 125 height 82
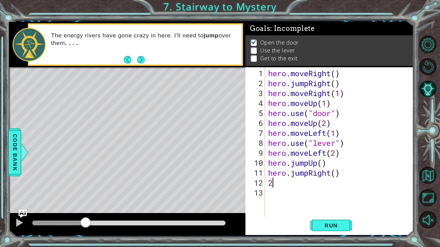
type textarea "2"
click at [335, 174] on div "hero . moveRight ( ) hero . jumpRight ( ) hero . moveRight ( 1 ) hero . moveUp …" at bounding box center [341, 152] width 148 height 169
click at [319, 175] on div "hero . moveRight ( ) hero . jumpRight ( ) hero . moveRight ( 1 ) hero . moveUp …" at bounding box center [341, 152] width 148 height 169
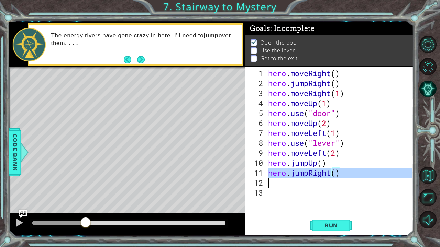
click at [319, 175] on div "hero . moveRight ( ) hero . jumpRight ( ) hero . moveRight ( 1 ) hero . moveUp …" at bounding box center [341, 152] width 148 height 169
type textarea "hero.jumpRight()"
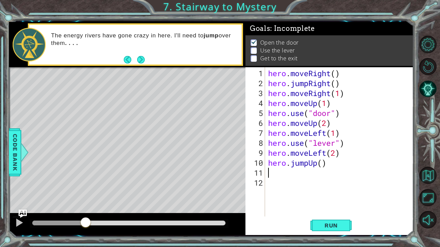
click at [319, 175] on div "hero . moveRight ( ) hero . jumpRight ( ) hero . moveRight ( 1 ) hero . moveUp …" at bounding box center [341, 152] width 148 height 169
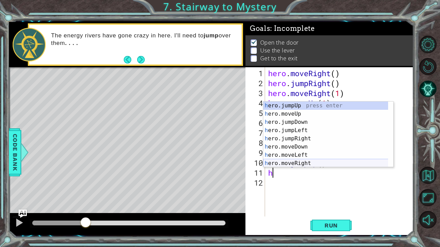
click at [330, 165] on div "h ero.jumpUp press enter h ero.moveUp press enter h ero.jumpDown press enter h …" at bounding box center [325, 143] width 125 height 82
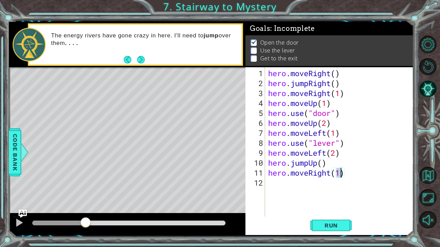
scroll to position [0, 3]
type textarea "hero.moveRight(2)"
click at [344, 189] on span "Run" at bounding box center [330, 225] width 27 height 7
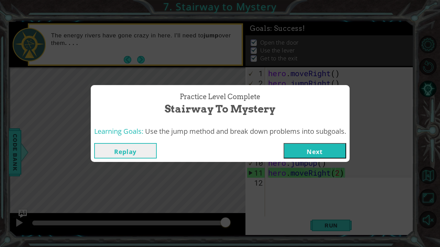
click at [305, 155] on button "Next" at bounding box center [314, 150] width 63 height 15
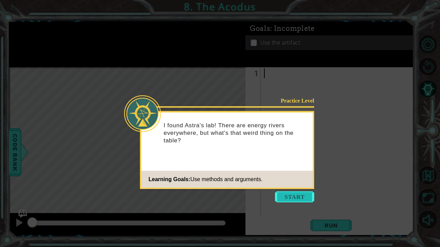
click at [309, 189] on button "Start" at bounding box center [294, 197] width 39 height 11
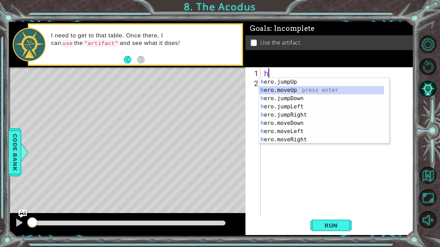
click at [281, 89] on div "h ero.jumpUp press enter h ero.moveUp press enter h ero.jumpDown press enter h …" at bounding box center [321, 119] width 125 height 82
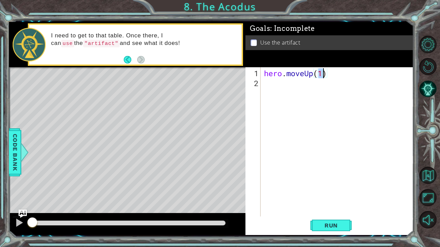
type textarea "hero.moveUp(2)"
click at [291, 84] on div "hero . moveUp ( 2 )" at bounding box center [339, 152] width 153 height 169
type textarea "h"
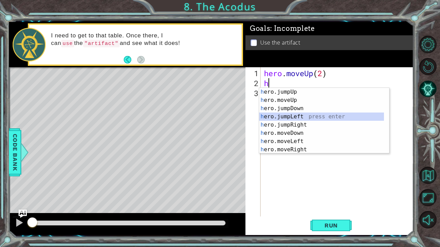
click at [295, 115] on div "h ero.jumpUp press enter h ero.moveUp press enter h ero.jumpDown press enter h …" at bounding box center [321, 129] width 125 height 82
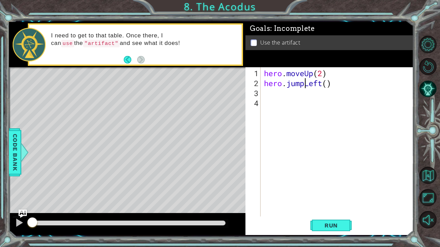
click at [305, 83] on div "hero . moveUp ( 2 ) hero . jumpLeft ( )" at bounding box center [339, 152] width 153 height 169
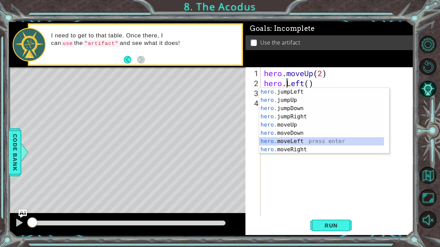
click at [308, 143] on div "hero. jumpLeft press enter hero. jumpUp press enter hero. jumpDown press enter …" at bounding box center [321, 129] width 125 height 82
type textarea "hero.moveLeft(1)"
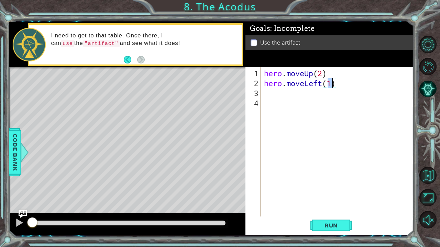
click at [277, 98] on div "hero . moveUp ( 2 ) hero . moveLeft ( 1 )" at bounding box center [339, 152] width 153 height 169
click at [270, 94] on div "hero . moveUp ( 2 ) hero . moveLeft ( 1 )" at bounding box center [339, 152] width 153 height 169
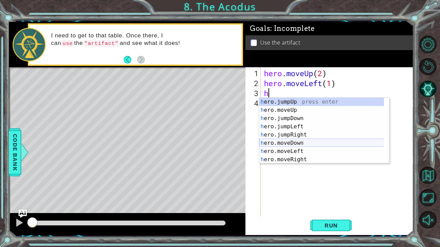
click at [286, 144] on div "h ero.jumpUp press enter h ero.moveUp press enter h ero.jumpDown press enter h …" at bounding box center [321, 139] width 125 height 82
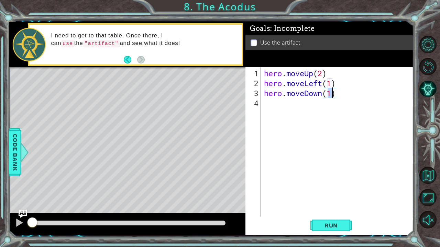
type textarea "hero.moveDown(2)"
click at [267, 100] on div "hero . moveUp ( 2 ) hero . moveLeft ( 1 ) hero . moveDown ( 2 )" at bounding box center [339, 152] width 153 height 169
type textarea "h"
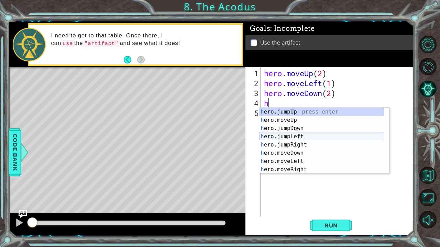
click at [290, 135] on div "h ero.jumpUp press enter h ero.moveUp press enter h ero.jumpDown press enter h …" at bounding box center [321, 149] width 125 height 82
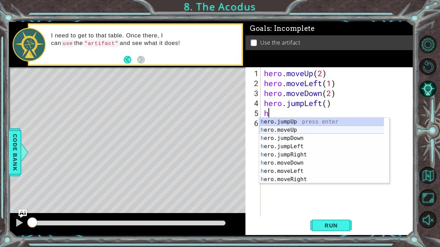
click at [282, 131] on div "h ero.jumpUp press enter h ero.moveUp press enter h ero.jumpDown press enter h …" at bounding box center [321, 159] width 125 height 82
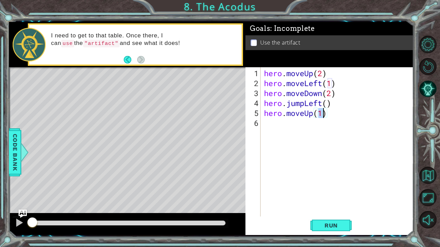
type textarea "hero.moveUp(2)"
click at [276, 128] on div "hero . moveUp ( 2 ) hero . moveLeft ( 1 ) hero . moveDown ( 2 ) hero . jumpLeft…" at bounding box center [339, 152] width 153 height 169
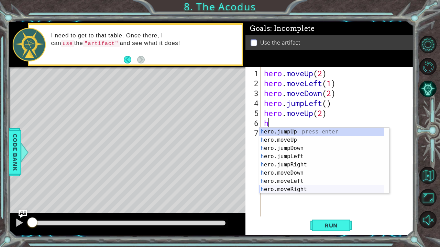
click at [301, 188] on div "h ero.jumpUp press enter h ero.moveUp press enter h ero.jumpDown press enter h …" at bounding box center [321, 169] width 125 height 82
type textarea "hero.moveRight(1)"
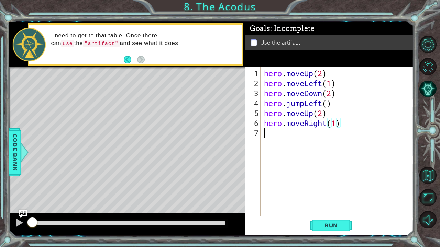
click at [326, 157] on div "hero . moveUp ( 2 ) hero . moveLeft ( 1 ) hero . moveDown ( 2 ) hero . jumpLeft…" at bounding box center [339, 152] width 153 height 169
click at [337, 189] on span "Run" at bounding box center [330, 225] width 27 height 7
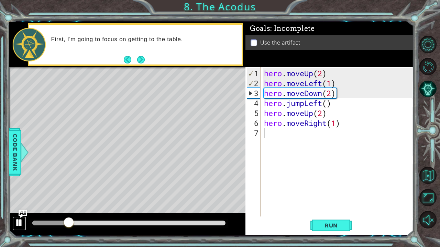
click at [23, 189] on div at bounding box center [19, 223] width 9 height 9
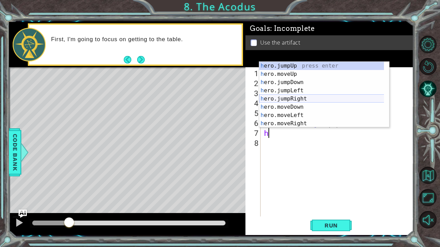
scroll to position [8, 0]
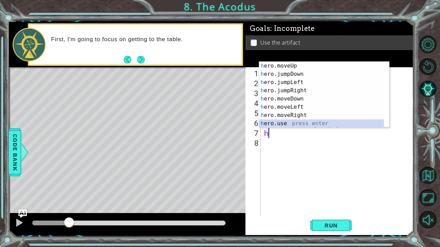
click at [293, 123] on div "h ero.moveUp press enter h ero.jumpDown press enter h ero.jumpLeft press enter …" at bounding box center [321, 103] width 125 height 82
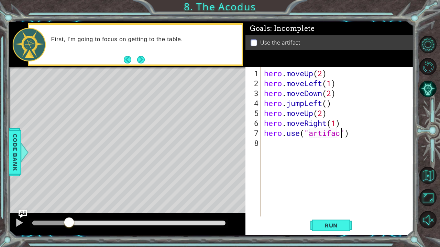
scroll to position [0, 3]
type textarea "hero.use("artifact")"
click at [128, 60] on button "Back" at bounding box center [130, 60] width 13 height 8
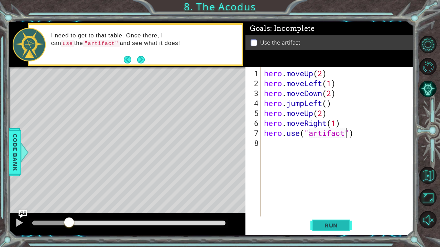
click at [339, 189] on span "Run" at bounding box center [330, 225] width 27 height 7
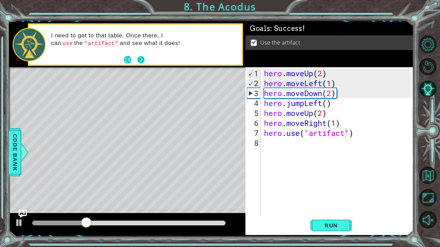
click at [141, 58] on button "Next" at bounding box center [141, 60] width 8 height 8
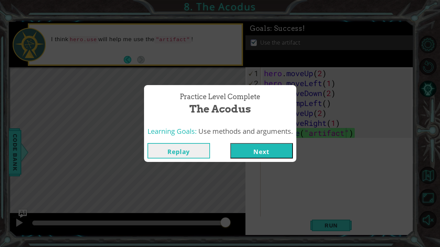
click at [268, 153] on button "Next" at bounding box center [261, 150] width 63 height 15
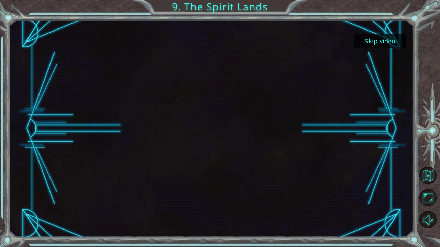
click at [379, 37] on button "Skip video" at bounding box center [380, 40] width 52 height 13
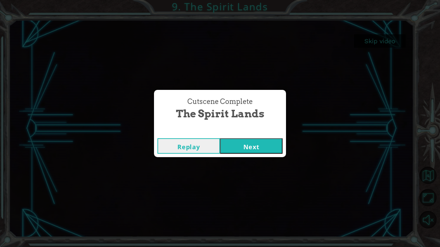
click at [272, 145] on button "Next" at bounding box center [251, 145] width 63 height 15
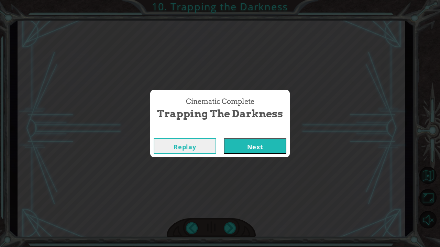
click at [249, 145] on button "Next" at bounding box center [255, 145] width 63 height 15
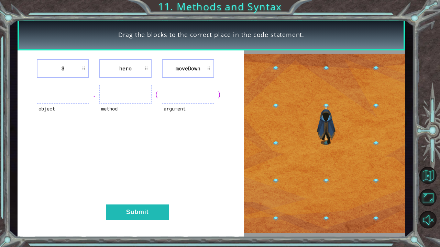
click at [60, 91] on ul at bounding box center [63, 94] width 52 height 19
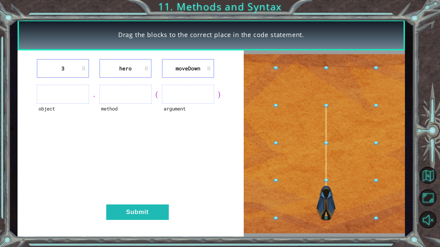
click at [63, 93] on ul at bounding box center [63, 94] width 52 height 19
click at [70, 71] on li "3" at bounding box center [63, 68] width 52 height 19
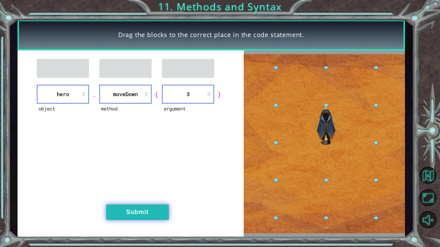
click at [142, 189] on button "Submit" at bounding box center [137, 212] width 63 height 15
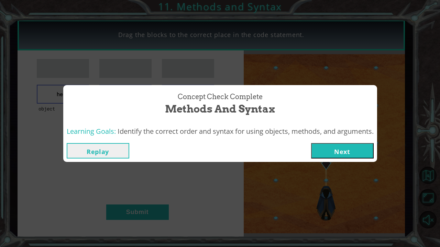
click at [353, 150] on button "Next" at bounding box center [342, 150] width 63 height 15
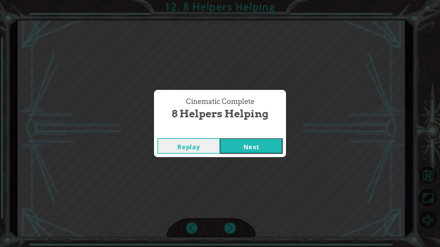
click at [238, 145] on button "Next" at bounding box center [251, 145] width 63 height 15
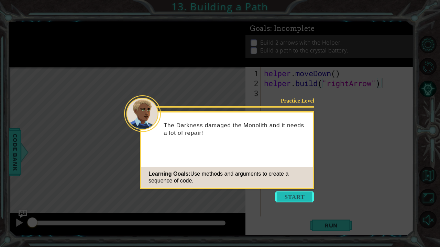
click at [295, 189] on button "Start" at bounding box center [294, 197] width 39 height 11
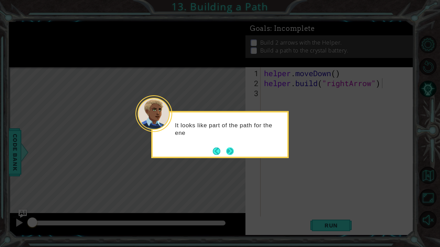
click at [233, 153] on button "Next" at bounding box center [230, 151] width 8 height 8
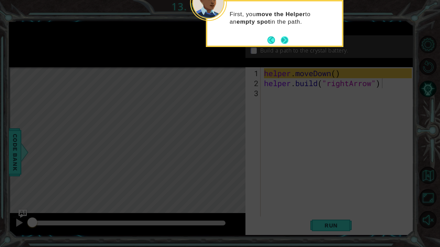
click at [283, 38] on button "Next" at bounding box center [285, 40] width 8 height 8
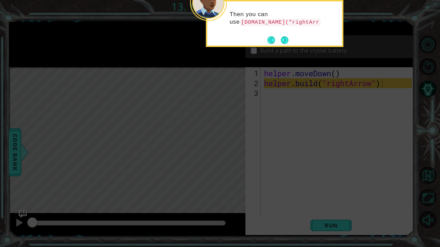
click at [283, 38] on button "Next" at bounding box center [285, 40] width 8 height 8
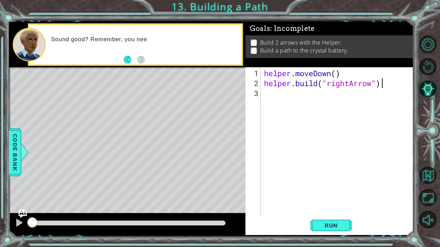
click at [294, 96] on div "helper . moveDown ( ) helper . build ( "rightArrow" )" at bounding box center [339, 152] width 153 height 169
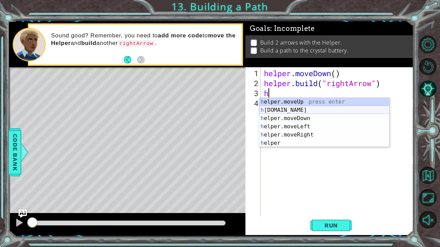
click at [344, 110] on div "h elper.moveUp press enter h [DOMAIN_NAME] press enter h elper.moveDown press e…" at bounding box center [324, 131] width 130 height 66
type textarea "[DOMAIN_NAME]("rightArrow")"
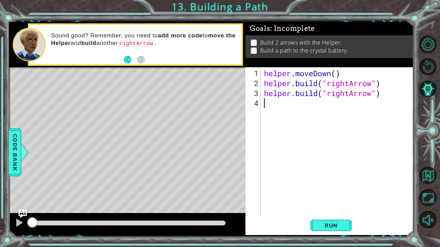
click at [344, 110] on div "helper . moveDown ( ) helper . build ( "rightArrow" ) helper . build ( "rightAr…" at bounding box center [339, 152] width 153 height 169
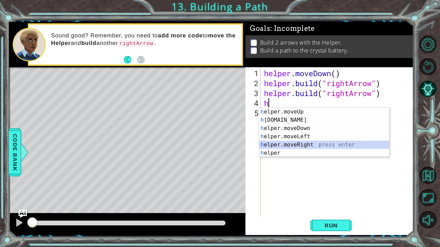
click at [300, 144] on div "h elper.moveUp press enter h [DOMAIN_NAME] press enter h elper.moveDown press e…" at bounding box center [324, 141] width 130 height 66
type textarea "helper.moveRight(1)"
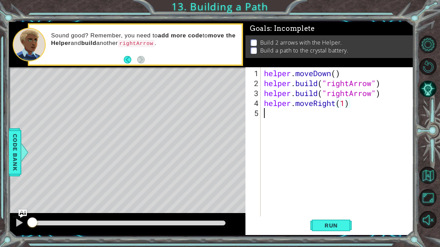
click at [305, 113] on div "helper . moveDown ( ) helper . build ( "rightArrow" ) helper . build ( "rightAr…" at bounding box center [339, 152] width 153 height 169
click at [345, 102] on div "helper . moveDown ( ) helper . build ( "rightArrow" ) helper . build ( "rightAr…" at bounding box center [339, 152] width 153 height 169
click at [124, 59] on button "Back" at bounding box center [130, 60] width 13 height 8
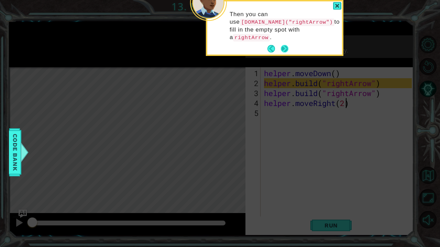
click at [284, 45] on button "Next" at bounding box center [285, 49] width 8 height 8
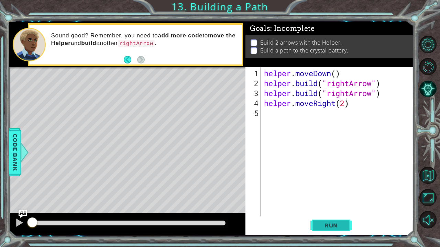
click at [343, 189] on span "Run" at bounding box center [330, 225] width 27 height 7
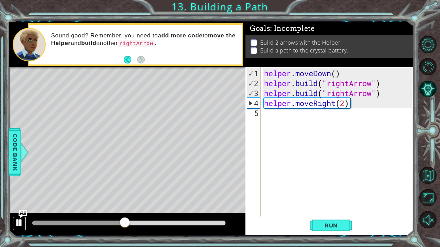
click at [19, 189] on div at bounding box center [19, 223] width 9 height 9
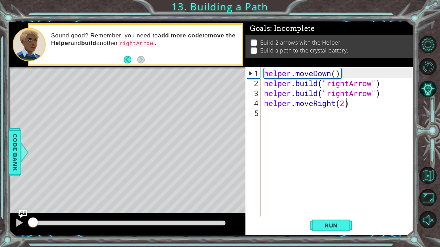
drag, startPoint x: 125, startPoint y: 217, endPoint x: 0, endPoint y: 219, distance: 125.4
click at [0, 189] on div "1 ההההההההההההההההההההההההההההההההההההההההההההההההההההההההההההההההההההההההההההה…" at bounding box center [220, 123] width 440 height 247
click at [19, 189] on div at bounding box center [19, 223] width 9 height 9
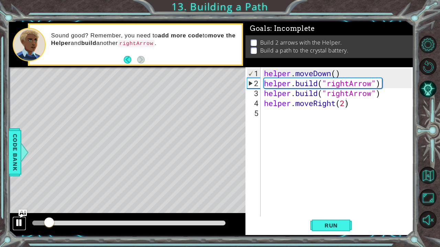
click at [19, 189] on div at bounding box center [19, 223] width 9 height 9
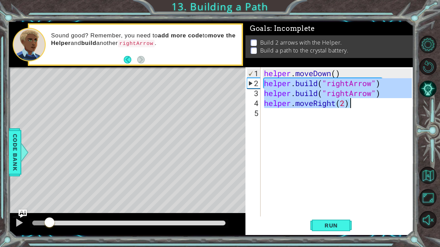
drag, startPoint x: 264, startPoint y: 83, endPoint x: 352, endPoint y: 105, distance: 90.3
click at [352, 105] on div "helper . moveDown ( ) helper . build ( "rightArrow" ) helper . build ( "rightAr…" at bounding box center [339, 152] width 153 height 169
type textarea "[DOMAIN_NAME]("rightArrow") helper.moveRight(2)"
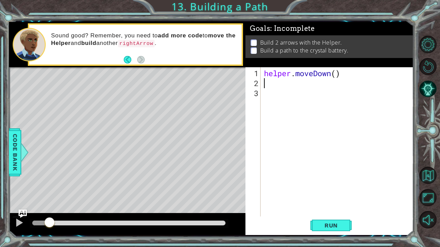
scroll to position [0, 0]
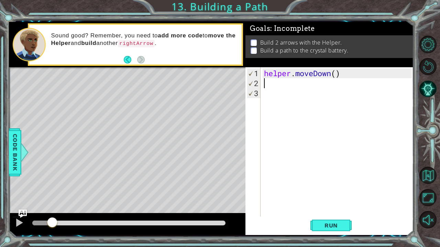
drag, startPoint x: 52, startPoint y: 222, endPoint x: 12, endPoint y: 233, distance: 41.3
click at [12, 189] on div at bounding box center [127, 224] width 236 height 22
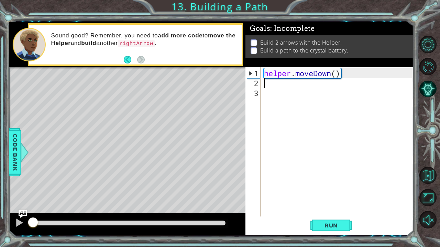
drag, startPoint x: 33, startPoint y: 224, endPoint x: 32, endPoint y: 221, distance: 3.6
click at [32, 189] on div at bounding box center [33, 223] width 12 height 12
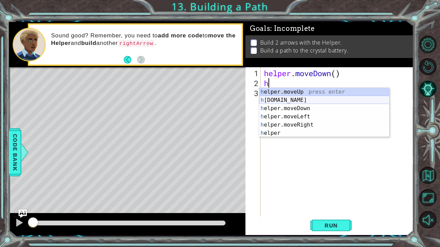
click at [286, 100] on div "h elper.moveUp press enter h [DOMAIN_NAME] press enter h elper.moveDown press e…" at bounding box center [324, 121] width 130 height 66
type textarea "[DOMAIN_NAME]("rightArrow")"
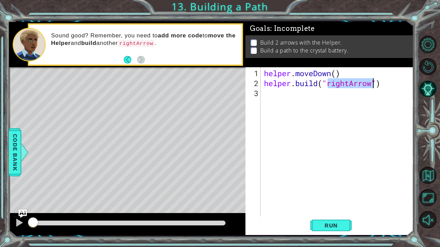
click at [289, 101] on div "helper . moveDown ( ) helper . build ( "rightArrow" )" at bounding box center [339, 152] width 153 height 169
click at [20, 189] on div at bounding box center [19, 223] width 9 height 9
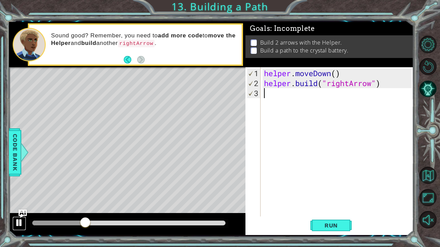
click at [19, 189] on div at bounding box center [19, 223] width 9 height 9
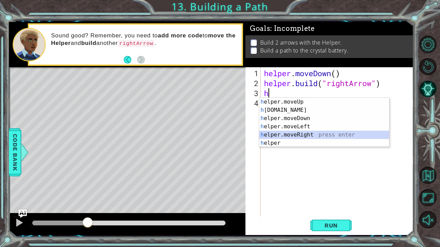
click at [295, 135] on div "h elper.moveUp press enter h [DOMAIN_NAME] press enter h elper.moveDown press e…" at bounding box center [324, 131] width 130 height 66
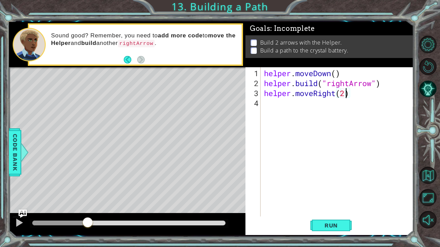
scroll to position [0, 3]
type textarea "helper.moveRight(2)"
click at [332, 189] on span "Run" at bounding box center [330, 225] width 27 height 7
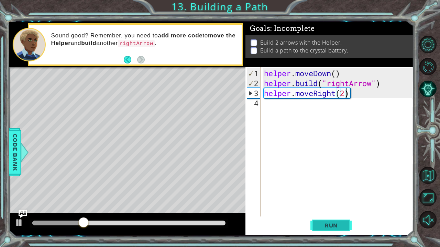
click at [332, 189] on span "Run" at bounding box center [330, 225] width 27 height 7
click at [331, 189] on span "Run" at bounding box center [330, 225] width 27 height 7
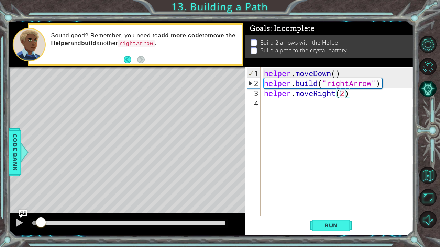
drag, startPoint x: 41, startPoint y: 224, endPoint x: 0, endPoint y: 229, distance: 41.5
click at [0, 189] on div "1 ההההההההההההההההההההההההההההההההההההההההההההההההההההההההההההההההההההההההההההה…" at bounding box center [220, 123] width 440 height 247
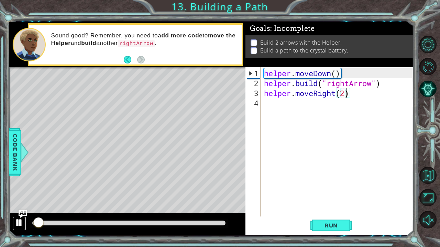
click at [19, 189] on div at bounding box center [19, 223] width 9 height 9
drag, startPoint x: 44, startPoint y: 221, endPoint x: 0, endPoint y: 233, distance: 45.3
click at [317, 109] on div "helper . moveDown ( ) helper . build ( "rightArrow" ) helper . moveRight ( 2 )" at bounding box center [339, 152] width 153 height 169
click at [336, 93] on div "helper . moveDown ( ) helper . build ( "rightArrow" ) helper . moveRight ( 2 )" at bounding box center [339, 152] width 153 height 169
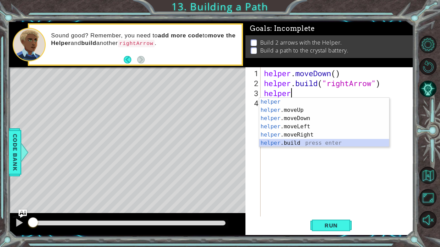
click at [282, 144] on div "helper press enter helper .moveUp press enter helper .moveDown press enter help…" at bounding box center [324, 131] width 130 height 66
type textarea "[DOMAIN_NAME]("rightArrow")"
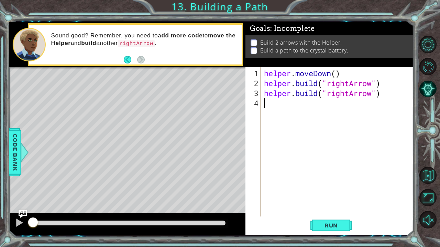
click at [279, 104] on div "helper . moveDown ( ) helper . build ( "rightArrow" ) helper . build ( "rightAr…" at bounding box center [339, 152] width 153 height 169
click at [319, 189] on button "Run" at bounding box center [330, 225] width 41 height 17
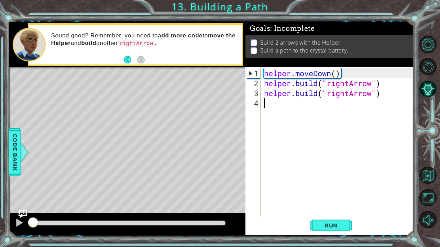
drag, startPoint x: 115, startPoint y: 225, endPoint x: 0, endPoint y: 241, distance: 115.9
click at [0, 189] on div "1 ההההההההההההההההההההההההההההההההההההההההההההההההההההההההההההההההההההההההההההה…" at bounding box center [220, 123] width 440 height 247
click at [21, 189] on div at bounding box center [19, 223] width 9 height 9
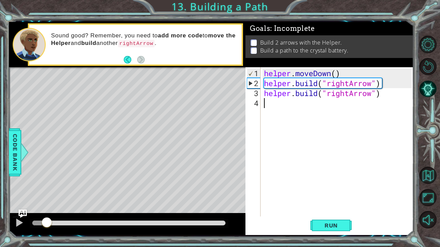
drag, startPoint x: 46, startPoint y: 223, endPoint x: 0, endPoint y: 225, distance: 46.5
click at [0, 189] on div "1 ההההההההההההההההההההההההההההההההההההההההההההההההההההההההההההההההההההההההההההה…" at bounding box center [220, 123] width 440 height 247
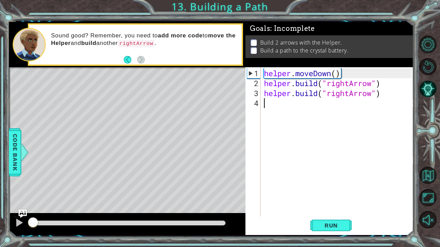
click at [380, 93] on div "helper . moveDown ( ) helper . build ( "rightArrow" ) helper . build ( "rightAr…" at bounding box center [339, 152] width 153 height 169
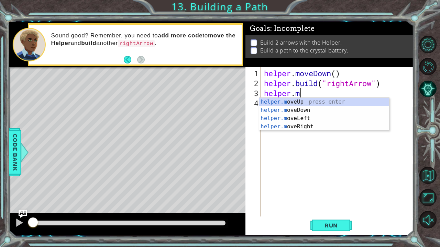
scroll to position [0, 1]
click at [309, 125] on div "helper.m oveUp press enter helper.m oveDown press enter helper.m oveLeft press …" at bounding box center [324, 122] width 130 height 49
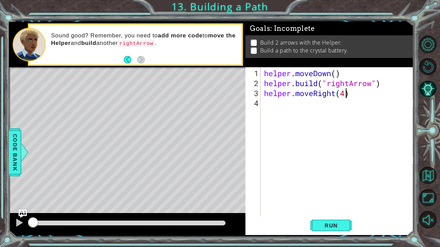
scroll to position [0, 3]
click at [327, 189] on button "Run" at bounding box center [330, 225] width 41 height 17
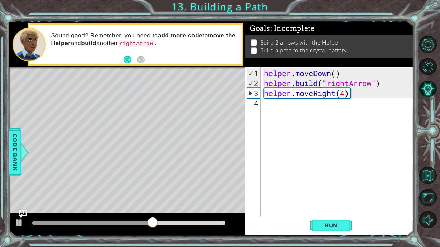
click at [130, 65] on div "Sound good? Remember, you need to add more code to move the Helper and build an…" at bounding box center [135, 44] width 215 height 43
click at [129, 62] on button "Back" at bounding box center [130, 60] width 13 height 8
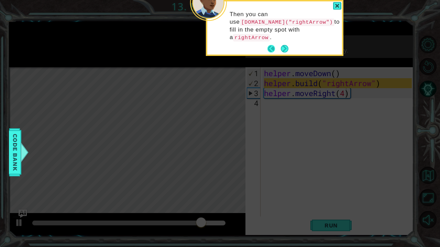
click at [269, 45] on button "Back" at bounding box center [273, 49] width 13 height 8
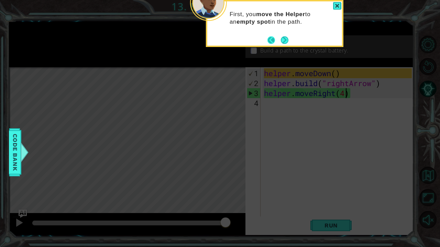
click at [271, 39] on button "Back" at bounding box center [273, 40] width 13 height 8
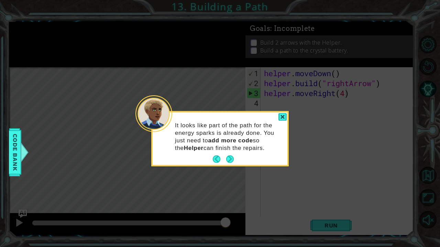
click at [219, 163] on footer at bounding box center [223, 159] width 21 height 10
click at [216, 160] on button "Back" at bounding box center [219, 160] width 13 height 8
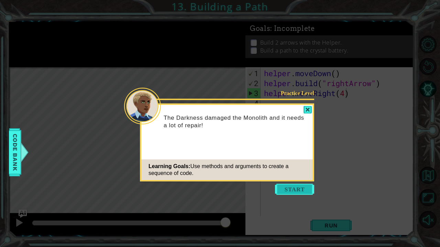
click at [298, 188] on button "Start" at bounding box center [294, 189] width 39 height 11
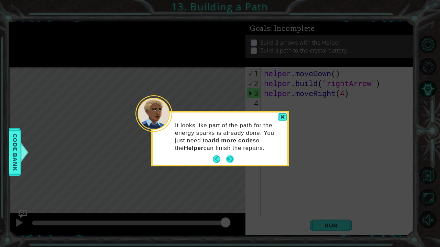
click at [232, 163] on button "Next" at bounding box center [230, 160] width 8 height 8
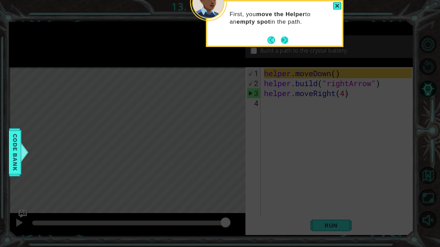
click at [286, 44] on button "Next" at bounding box center [285, 40] width 8 height 8
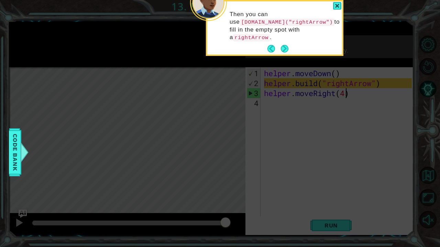
click at [286, 45] on button "Next" at bounding box center [285, 49] width 8 height 8
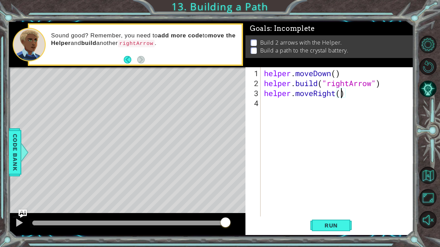
type textarea "helper.moveRight(3)"
click at [327, 104] on div "helper . moveDown ( ) helper . build ( "rightArrow" ) helper . moveRight ( 3 )" at bounding box center [339, 152] width 153 height 169
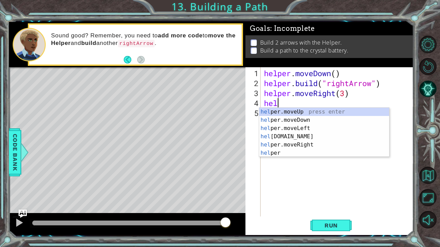
scroll to position [0, 0]
click at [303, 135] on div "help er.moveUp press enter help er.moveDown press enter help er.moveLeft press …" at bounding box center [324, 141] width 130 height 66
type textarea "[DOMAIN_NAME]("rightArrow")"
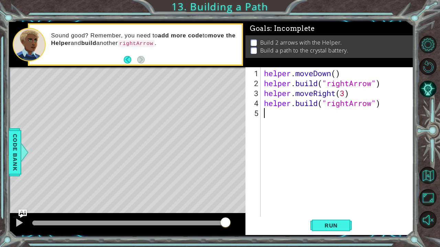
click at [335, 126] on div "helper . moveDown ( ) helper . build ( "rightArrow" ) helper . moveRight ( 3 ) …" at bounding box center [339, 152] width 153 height 169
click at [336, 189] on button "Run" at bounding box center [330, 225] width 41 height 17
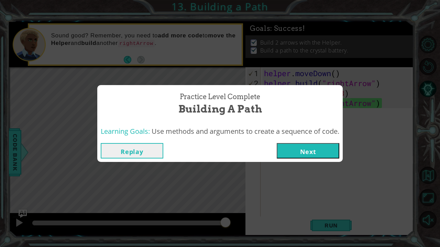
click at [313, 146] on button "Next" at bounding box center [308, 150] width 63 height 15
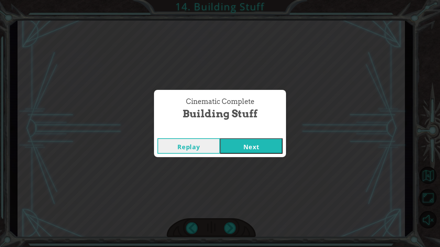
click at [238, 151] on button "Next" at bounding box center [251, 145] width 63 height 15
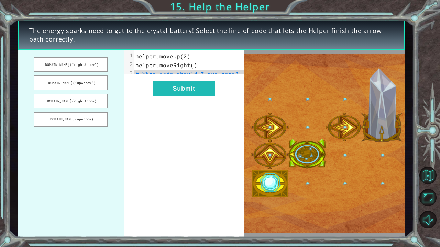
click at [238, 151] on div "xxxxxxxxxx 3 1 helper.moveUp(2) 2 helper.moveRight() 3 # What code should I put…" at bounding box center [184, 144] width 120 height 187
drag, startPoint x: 98, startPoint y: 65, endPoint x: 147, endPoint y: 64, distance: 48.4
click at [147, 64] on div "[DOMAIN_NAME](“rightArrow”) [DOMAIN_NAME](“upArrow”) [DOMAIN_NAME](rightArrow) …" at bounding box center [131, 144] width 226 height 187
click at [89, 63] on button "[DOMAIN_NAME](“rightArrow”)" at bounding box center [71, 64] width 74 height 15
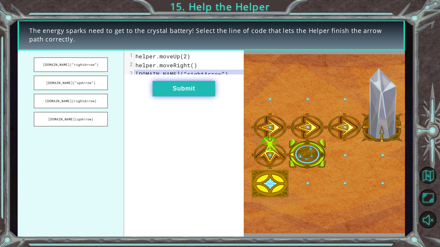
click at [186, 94] on button "Submit" at bounding box center [184, 88] width 63 height 15
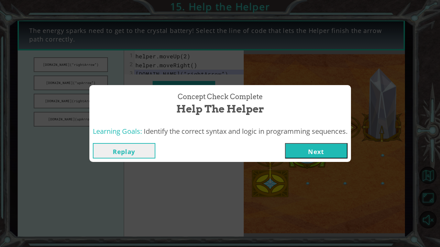
click at [312, 153] on button "Next" at bounding box center [316, 150] width 63 height 15
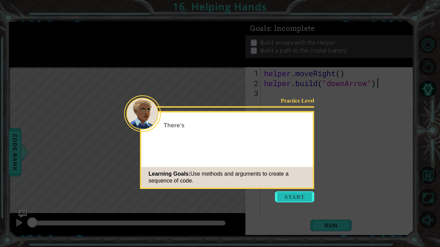
click at [301, 189] on button "Start" at bounding box center [294, 197] width 39 height 11
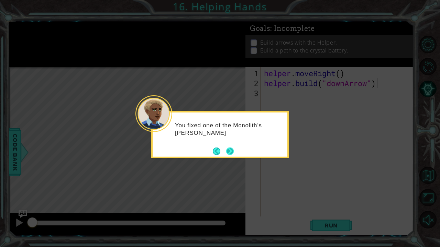
click at [234, 151] on button "Next" at bounding box center [230, 151] width 8 height 8
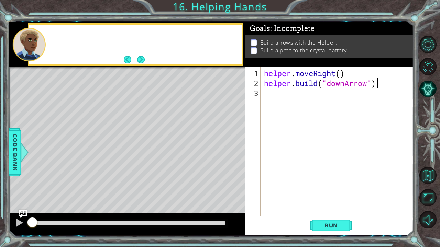
click at [234, 151] on div "Level Map" at bounding box center [167, 168] width 317 height 202
click at [143, 60] on button "Next" at bounding box center [141, 60] width 8 height 8
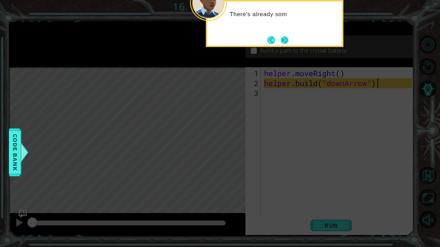
click at [286, 38] on button "Next" at bounding box center [285, 40] width 8 height 8
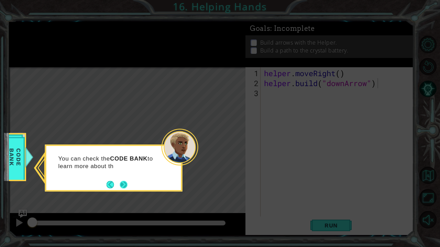
click at [123, 181] on button "Next" at bounding box center [124, 185] width 8 height 8
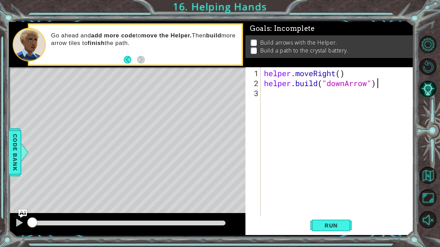
click at [331, 99] on div "helper . moveRight ( ) helper . build ( "downArrow" )" at bounding box center [339, 152] width 153 height 169
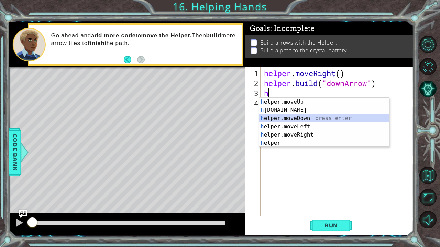
click at [308, 119] on div "h elper.moveUp press enter h [DOMAIN_NAME] press enter h elper.moveDown press e…" at bounding box center [324, 131] width 130 height 66
type textarea "helper.moveDown(1)"
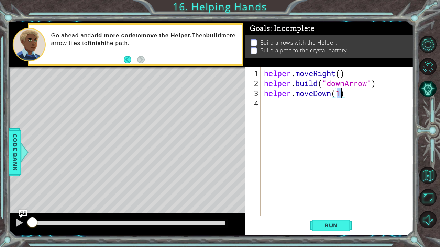
click at [299, 104] on div "helper . moveRight ( ) helper . build ( "downArrow" ) helper . moveDown ( 1 )" at bounding box center [339, 152] width 153 height 169
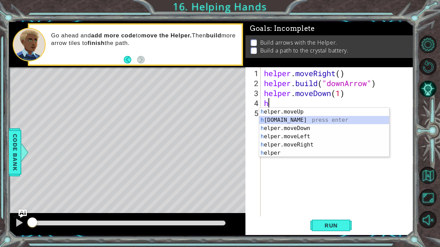
click at [293, 120] on div "h elper.moveUp press enter h [DOMAIN_NAME] press enter h elper.moveDown press e…" at bounding box center [324, 141] width 130 height 66
type textarea "[DOMAIN_NAME]("rightArrow")"
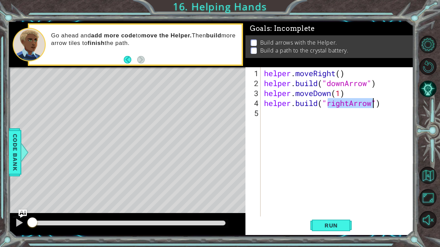
click at [320, 119] on div "helper . moveRight ( ) helper . build ( "downArrow" ) helper . moveDown ( 1 ) h…" at bounding box center [339, 152] width 153 height 169
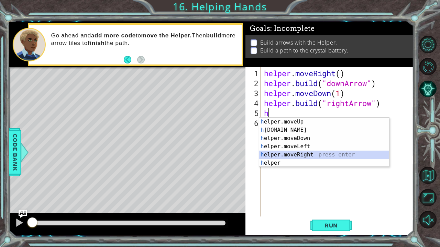
click at [309, 154] on div "h elper.moveUp press enter h [DOMAIN_NAME] press enter h elper.moveDown press e…" at bounding box center [324, 151] width 130 height 66
type textarea "helper.moveRight(1)"
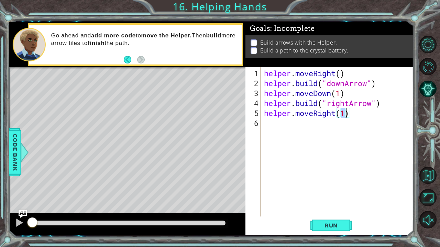
click at [303, 128] on div "helper . moveRight ( ) helper . build ( "downArrow" ) helper . moveDown ( 1 ) h…" at bounding box center [339, 152] width 153 height 169
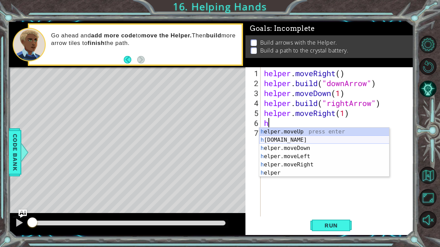
click at [304, 140] on div "h elper.moveUp press enter h [DOMAIN_NAME] press enter h elper.moveDown press e…" at bounding box center [324, 161] width 130 height 66
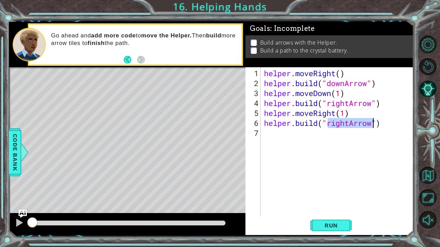
type textarea "[DOMAIN_NAME]("rightArrow")"
click at [281, 134] on div "helper . moveRight ( ) helper . build ( "downArrow" ) helper . moveDown ( 1 ) h…" at bounding box center [339, 152] width 153 height 169
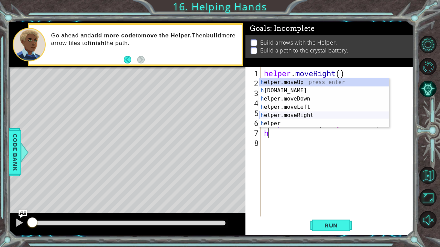
click at [280, 115] on div "h elper.moveUp press enter h [DOMAIN_NAME] press enter h elper.moveDown press e…" at bounding box center [324, 111] width 130 height 66
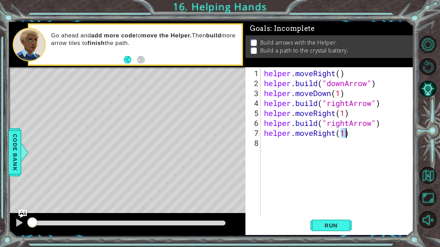
click at [277, 140] on div "helper . moveRight ( ) helper . build ( "downArrow" ) helper . moveDown ( 1 ) h…" at bounding box center [339, 152] width 153 height 169
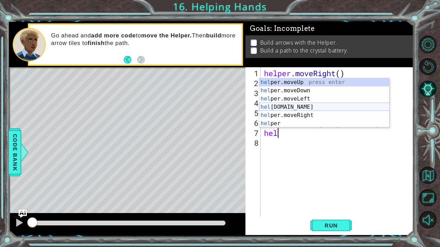
click at [292, 109] on div "hel per.moveUp press enter hel per.moveDown press enter hel per.moveLeft press …" at bounding box center [324, 111] width 130 height 66
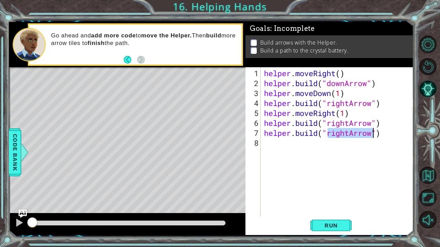
click at [349, 133] on div "helper . moveRight ( ) helper . build ( "downArrow" ) helper . moveDown ( 1 ) h…" at bounding box center [337, 141] width 149 height 149
click at [323, 189] on span "Run" at bounding box center [330, 225] width 27 height 7
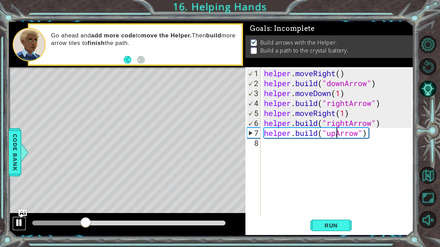
click at [14, 189] on button at bounding box center [19, 224] width 14 height 14
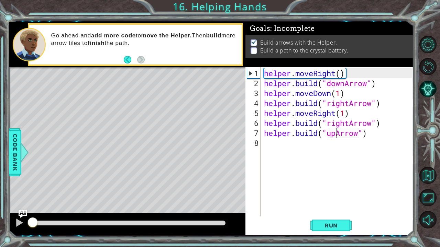
drag, startPoint x: 88, startPoint y: 220, endPoint x: 21, endPoint y: 233, distance: 68.4
click at [21, 189] on div at bounding box center [127, 224] width 236 height 22
drag, startPoint x: 369, startPoint y: 133, endPoint x: 299, endPoint y: 134, distance: 70.1
click at [299, 134] on div "helper . moveRight ( ) helper . build ( "downArrow" ) helper . moveDown ( 1 ) h…" at bounding box center [339, 152] width 153 height 169
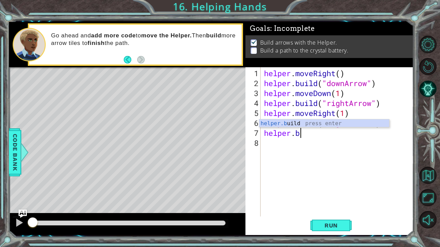
scroll to position [0, 1]
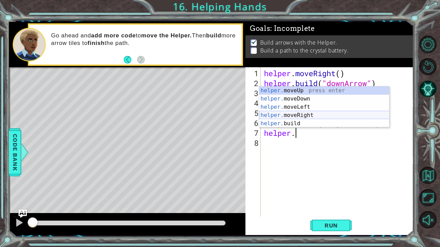
click at [315, 114] on div "helper. moveUp press enter helper. moveDown press enter helper. moveLeft press …" at bounding box center [324, 116] width 130 height 58
type textarea "helper.moveRight(1)"
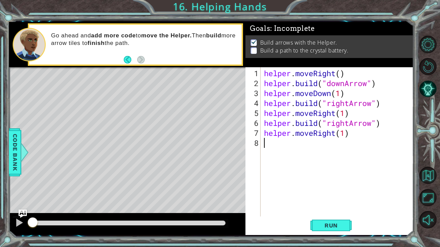
click at [293, 150] on div "helper . moveRight ( ) helper . build ( "downArrow" ) helper . moveDown ( 1 ) h…" at bounding box center [339, 152] width 153 height 169
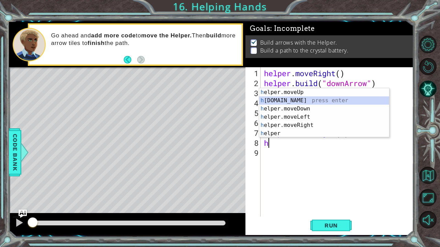
click at [283, 100] on div "h elper.moveUp press enter h [DOMAIN_NAME] press enter h elper.moveDown press e…" at bounding box center [324, 121] width 130 height 66
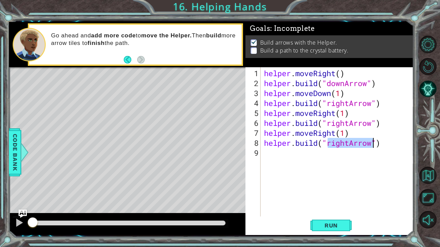
click at [348, 143] on div "helper . moveRight ( ) helper . build ( "downArrow" ) helper . moveDown ( 1 ) h…" at bounding box center [337, 141] width 149 height 149
type textarea "[DOMAIN_NAME]("upArrow")"
click at [333, 189] on span "Run" at bounding box center [330, 225] width 27 height 7
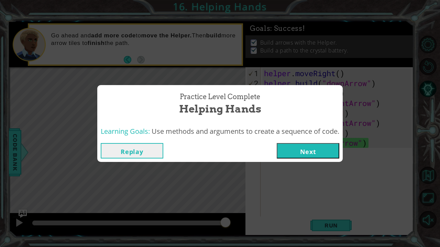
click at [326, 147] on button "Next" at bounding box center [308, 150] width 63 height 15
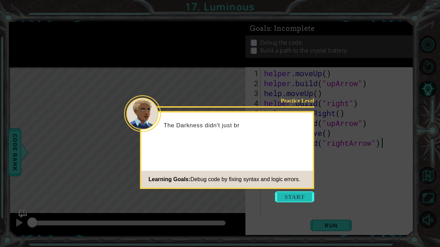
click at [294, 189] on button "Start" at bounding box center [294, 197] width 39 height 11
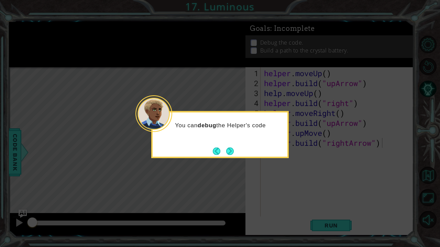
click at [239, 152] on div "You can debug the Helper's code" at bounding box center [219, 134] width 137 height 47
click at [238, 152] on div "You can debug the Helper's code by fixing all the mis" at bounding box center [219, 134] width 137 height 47
click at [234, 151] on div "You can debug the Helper's code by fixing all the mistakes." at bounding box center [219, 134] width 137 height 47
click at [225, 152] on button "Back" at bounding box center [219, 151] width 13 height 8
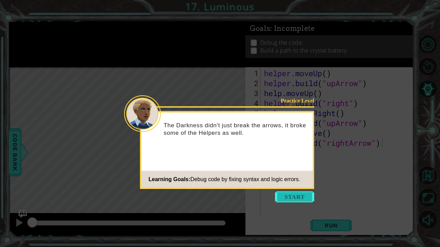
click at [277, 189] on button "Start" at bounding box center [294, 197] width 39 height 11
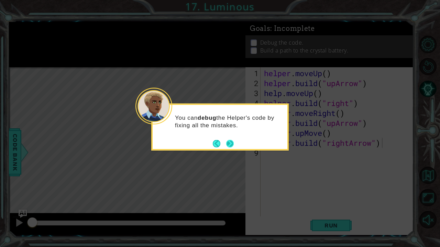
click at [230, 144] on button "Next" at bounding box center [230, 144] width 8 height 8
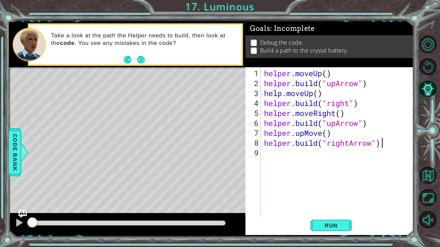
click at [328, 102] on div "helper . moveUp ( ) helper . build ( "upArrow" ) help . moveUp ( ) helper . bui…" at bounding box center [339, 152] width 153 height 169
click at [350, 103] on div "helper . moveUp ( ) helper . build ( "upArrow" ) help . moveUp ( ) helper . bui…" at bounding box center [339, 152] width 153 height 169
click at [281, 93] on div "helper . moveUp ( ) helper . build ( "upArrow" ) help . moveUp ( ) helper . bui…" at bounding box center [339, 152] width 153 height 169
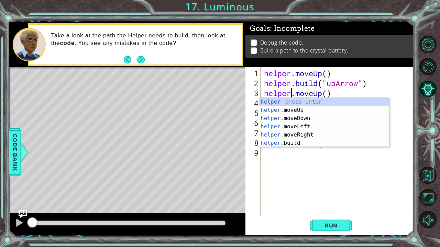
scroll to position [0, 1]
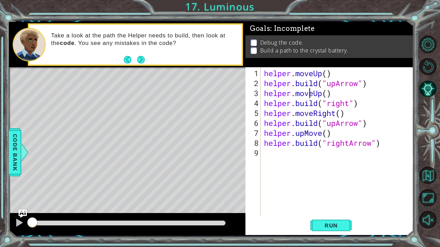
click at [307, 92] on div "helper . moveUp ( ) helper . build ( "upArrow" ) helper . moveUp ( ) helper . b…" at bounding box center [339, 152] width 153 height 169
click at [354, 103] on div "helper . moveUp ( ) helper . build ( "upArrow" ) helper . moveUp ( ) helper . b…" at bounding box center [339, 152] width 153 height 169
click at [348, 101] on div "helper . moveUp ( ) helper . build ( "upArrow" ) helper . moveUp ( ) helper . b…" at bounding box center [339, 152] width 153 height 169
click at [351, 101] on div "helper . moveUp ( ) helper . build ( "upArrow" ) helper . moveUp ( ) helper . b…" at bounding box center [339, 152] width 153 height 169
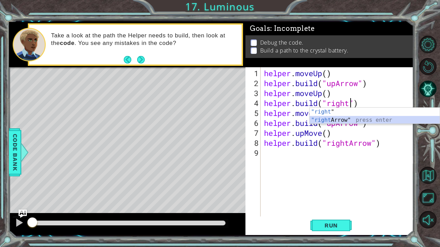
click at [353, 120] on div ""right " press enter "right Arrow" press enter" at bounding box center [375, 124] width 130 height 33
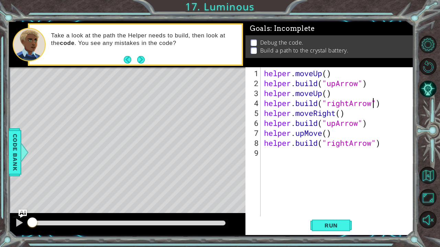
click at [359, 125] on div "helper . moveUp ( ) helper . build ( "upArrow" ) helper . moveUp ( ) helper . b…" at bounding box center [339, 152] width 153 height 169
click at [336, 126] on div "helper . moveUp ( ) helper . build ( "upArrow" ) helper . moveUp ( ) helper . b…" at bounding box center [339, 152] width 153 height 169
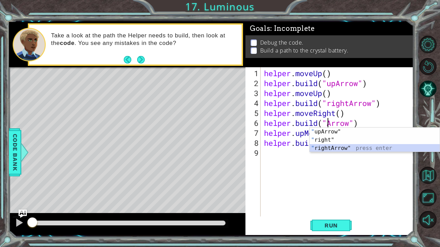
click at [335, 147] on div "" upArrow" press enter " right" press enter " rightArrow" press enter" at bounding box center [375, 148] width 130 height 41
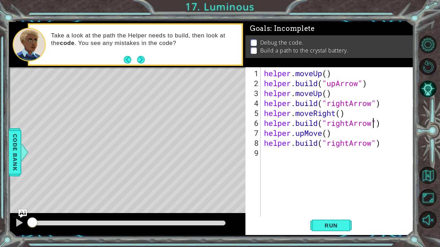
click at [304, 134] on div "helper . moveUp ( ) helper . build ( "upArrow" ) helper . moveUp ( ) helper . b…" at bounding box center [339, 152] width 153 height 169
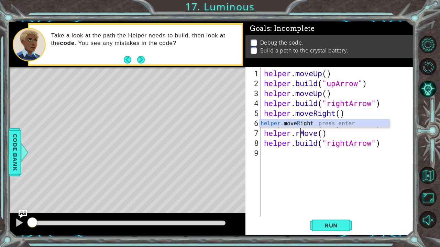
scroll to position [0, 1]
click at [298, 122] on div "helper. move R ight press enter" at bounding box center [324, 132] width 130 height 25
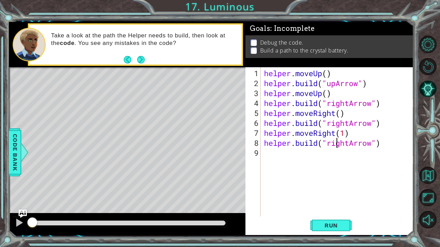
click at [337, 142] on div "helper . moveUp ( ) helper . build ( "upArrow" ) helper . moveUp ( ) helper . b…" at bounding box center [339, 152] width 153 height 169
type textarea "[DOMAIN_NAME]("rightArrow")"
click at [307, 162] on div "helper . moveUp ( ) helper . build ( "upArrow" ) helper . moveUp ( ) helper . b…" at bounding box center [339, 152] width 153 height 169
click at [335, 189] on span "Run" at bounding box center [330, 225] width 27 height 7
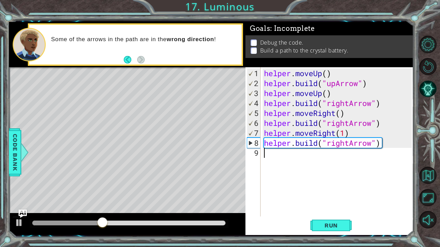
click at [347, 140] on div "helper . moveUp ( ) helper . build ( "upArrow" ) helper . moveUp ( ) helper . b…" at bounding box center [339, 152] width 153 height 169
click at [18, 189] on div at bounding box center [19, 223] width 9 height 9
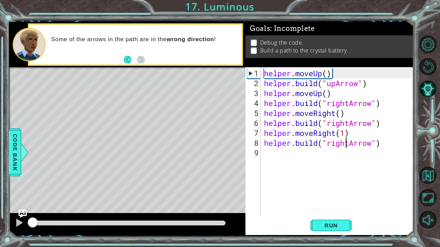
drag, startPoint x: 115, startPoint y: 226, endPoint x: 0, endPoint y: 224, distance: 115.1
click at [0, 189] on div "1 ההההההההההההההההההההההההההההההההההההההההההההההההההההההההההההההההההההההההההההה…" at bounding box center [220, 123] width 440 height 247
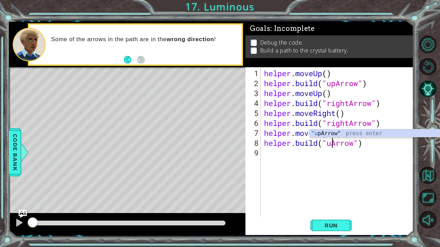
scroll to position [0, 3]
type textarea "[DOMAIN_NAME]("upArrow")"
click at [319, 189] on button "Run" at bounding box center [330, 225] width 41 height 17
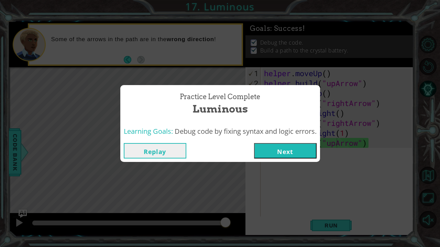
click at [266, 150] on button "Next" at bounding box center [285, 150] width 63 height 15
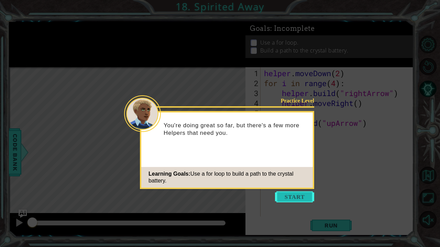
click at [291, 189] on button "Start" at bounding box center [294, 197] width 39 height 11
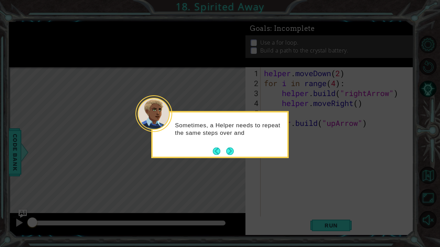
click at [236, 150] on div "Sometimes, a Helper needs to repeat the same steps over and" at bounding box center [219, 134] width 137 height 47
click at [235, 150] on div "Sometimes, a Helper needs to repeat the same steps over and over again." at bounding box center [219, 134] width 137 height 47
click at [229, 150] on button "Next" at bounding box center [230, 151] width 8 height 8
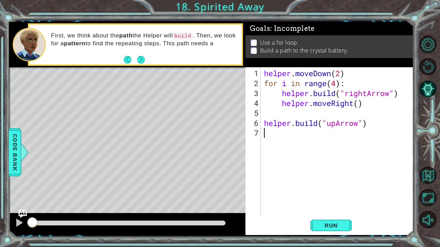
click at [304, 144] on div "helper . moveDown ( 2 ) for i in range ( 4 ) : helper . build ( "rightArrow" ) …" at bounding box center [339, 152] width 153 height 169
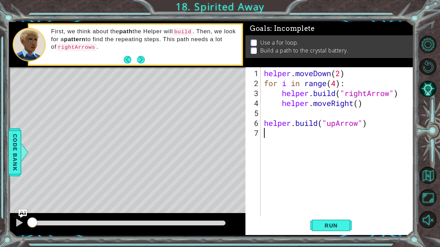
click at [314, 99] on div "helper . moveDown ( 2 ) for i in range ( 4 ) : helper . build ( "rightArrow" ) …" at bounding box center [339, 152] width 153 height 169
type textarea "helper.moveRight()"
click at [343, 189] on span "Run" at bounding box center [330, 225] width 27 height 7
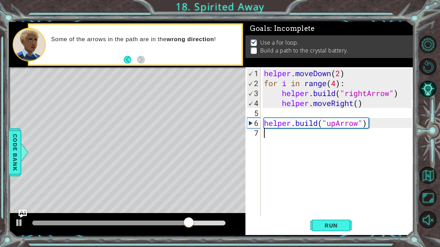
click at [293, 146] on div "helper . moveDown ( 2 ) for i in range ( 4 ) : helper . build ( "rightArrow" ) …" at bounding box center [339, 152] width 153 height 169
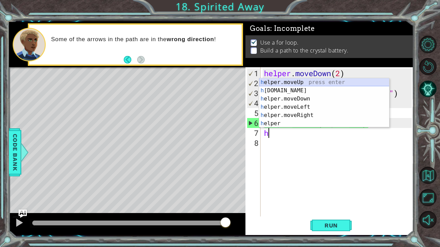
click at [304, 82] on div "h elper.moveUp press enter h [DOMAIN_NAME] press enter h elper.moveDown press e…" at bounding box center [324, 111] width 130 height 66
type textarea "helper.moveUp(1)"
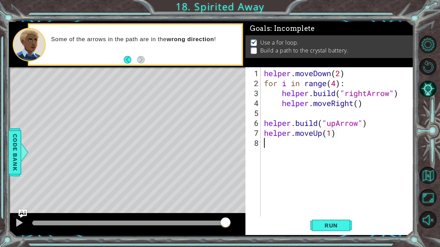
click at [300, 152] on div "helper . moveDown ( 2 ) for i in range ( 4 ) : helper . build ( "rightArrow" ) …" at bounding box center [339, 152] width 153 height 169
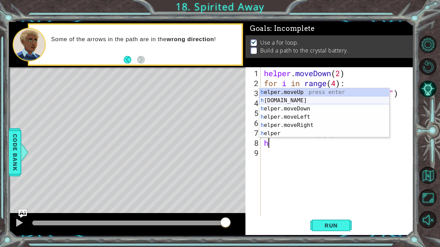
click at [284, 99] on div "h elper.moveUp press enter h [DOMAIN_NAME] press enter h elper.moveDown press e…" at bounding box center [324, 121] width 130 height 66
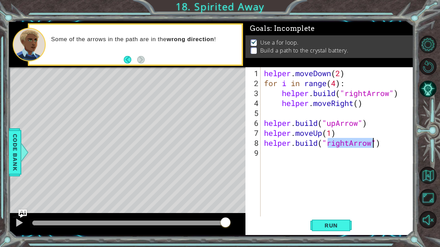
click at [348, 142] on div "helper . moveDown ( 2 ) for i in range ( 4 ) : helper . build ( "rightArrow" ) …" at bounding box center [337, 141] width 149 height 149
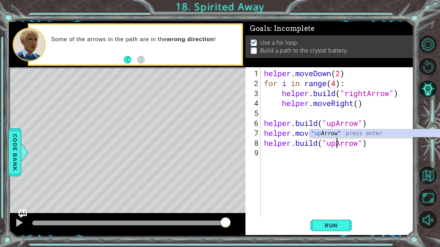
scroll to position [0, 3]
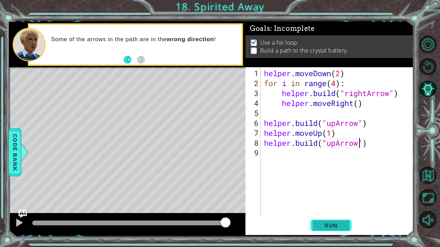
type textarea "[DOMAIN_NAME]("upArrow")"
click at [335, 189] on span "Run" at bounding box center [330, 225] width 27 height 7
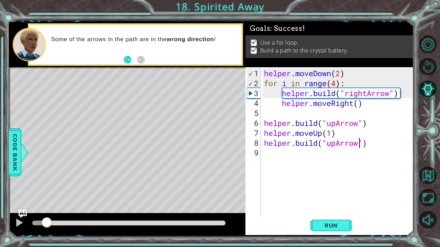
drag, startPoint x: 148, startPoint y: 223, endPoint x: 47, endPoint y: 220, distance: 101.1
click at [47, 189] on div at bounding box center [47, 223] width 12 height 12
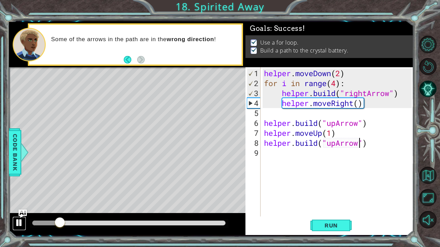
click at [23, 189] on div at bounding box center [19, 223] width 9 height 9
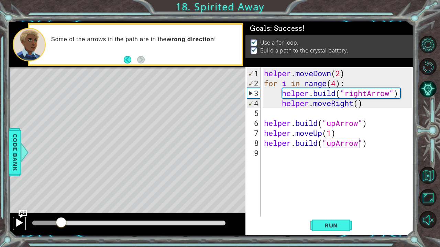
click at [21, 189] on div at bounding box center [19, 223] width 9 height 9
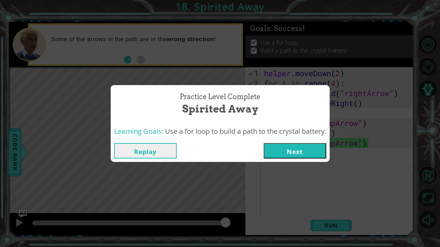
click at [291, 147] on button "Next" at bounding box center [295, 150] width 63 height 15
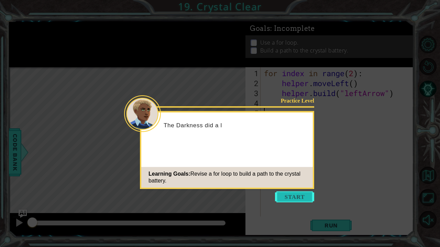
click at [294, 189] on button "Start" at bounding box center [294, 197] width 39 height 11
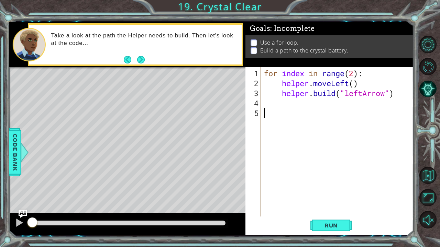
click at [354, 74] on div "for index in range ( 2 ) : helper . moveLeft ( ) helper . build ( "leftArrow" )" at bounding box center [339, 152] width 153 height 169
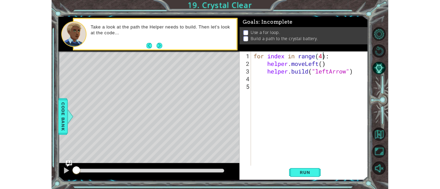
scroll to position [0, 4]
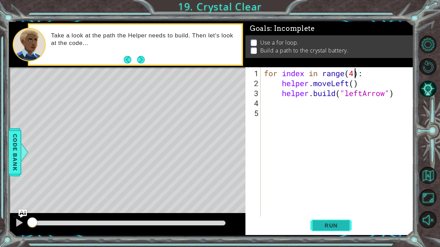
type textarea "for index in range(4):"
click at [339, 189] on span "Run" at bounding box center [330, 225] width 27 height 7
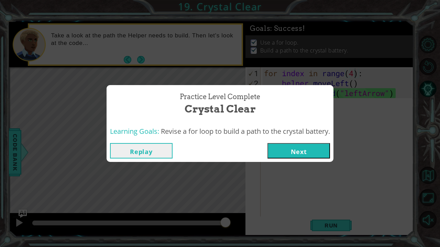
click at [295, 153] on button "Next" at bounding box center [298, 150] width 63 height 15
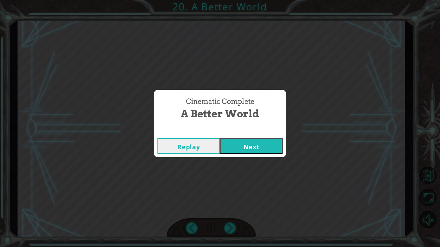
click at [257, 147] on button "Next" at bounding box center [251, 145] width 63 height 15
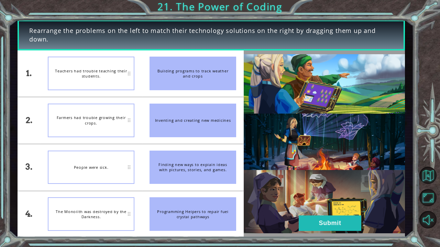
click at [104, 163] on div "People were sick." at bounding box center [91, 168] width 87 height 34
click at [152, 150] on li "Finding new ways to explain ideas with pictures, stories, and games." at bounding box center [193, 167] width 102 height 46
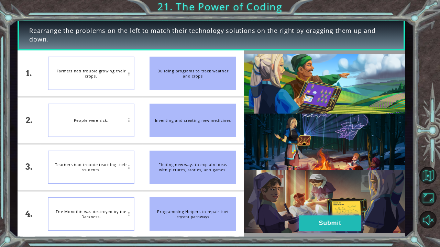
click at [334, 189] on button "Submit" at bounding box center [330, 223] width 63 height 15
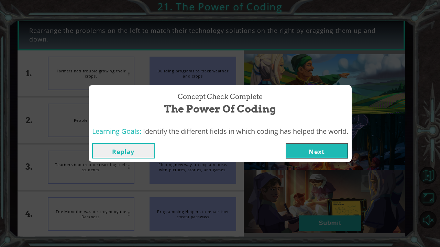
click at [312, 150] on button "Next" at bounding box center [317, 150] width 63 height 15
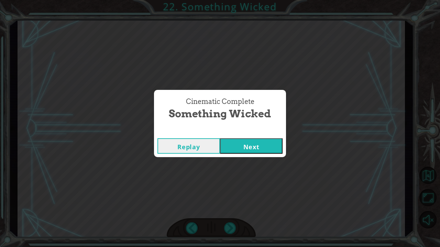
click at [245, 144] on button "Next" at bounding box center [251, 145] width 63 height 15
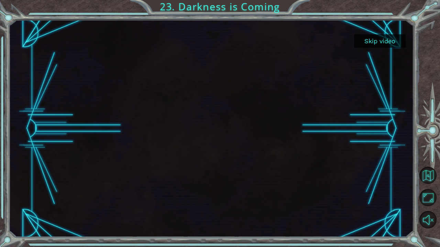
click at [376, 43] on button "Skip video" at bounding box center [380, 40] width 52 height 13
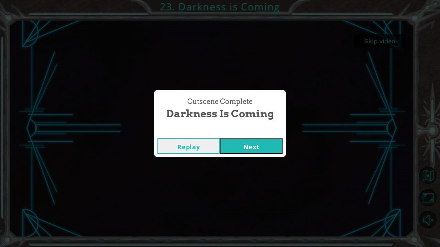
click at [260, 148] on button "Next" at bounding box center [251, 145] width 63 height 15
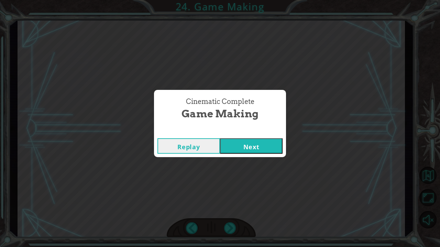
drag, startPoint x: 221, startPoint y: 190, endPoint x: 245, endPoint y: 144, distance: 51.8
click at [245, 144] on div "Cinematic Complete Game Making Replay Next" at bounding box center [220, 123] width 440 height 247
click at [245, 144] on button "Next" at bounding box center [251, 145] width 63 height 15
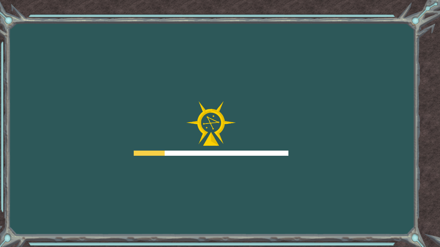
click at [245, 144] on div at bounding box center [211, 128] width 155 height 55
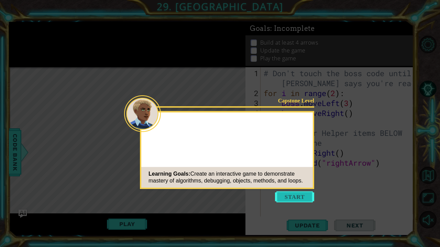
click at [285, 189] on button "Start" at bounding box center [294, 197] width 39 height 11
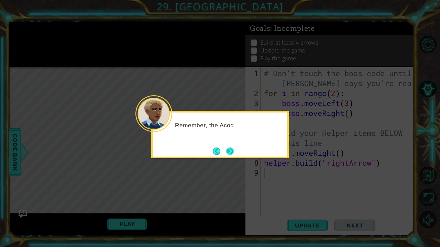
click at [230, 148] on button "Next" at bounding box center [230, 151] width 8 height 8
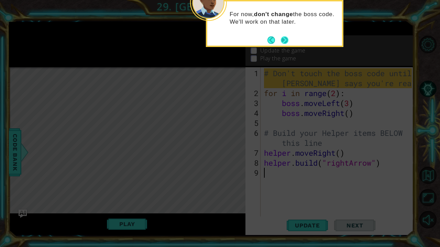
click at [286, 38] on button "Next" at bounding box center [285, 40] width 8 height 8
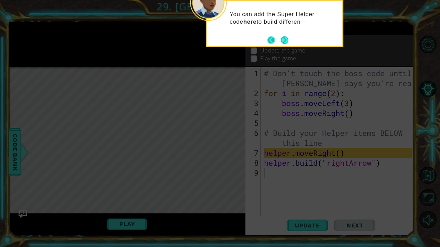
click at [269, 41] on button "Back" at bounding box center [273, 40] width 13 height 8
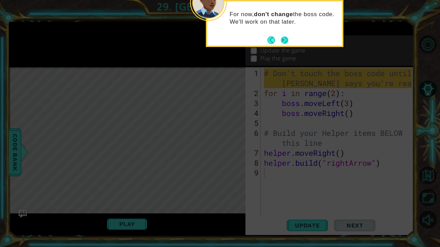
click at [287, 38] on button "Next" at bounding box center [285, 40] width 8 height 8
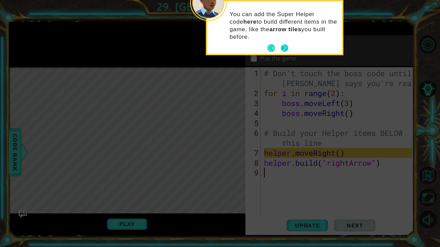
click at [287, 49] on button "Next" at bounding box center [285, 48] width 8 height 8
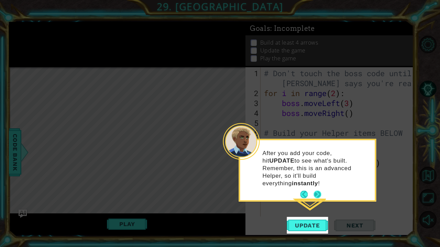
click at [318, 189] on button "Next" at bounding box center [317, 195] width 8 height 8
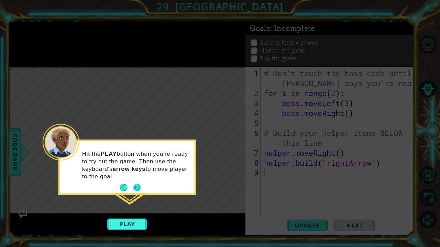
click at [138, 189] on button "Next" at bounding box center [137, 188] width 8 height 8
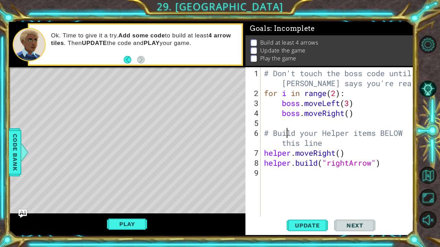
click at [288, 132] on div "# Don't touch the boss code until [PERSON_NAME] says you're ready! for i in ran…" at bounding box center [339, 157] width 153 height 179
type textarea "# Build your Helper items BELOW this line"
click at [302, 172] on div "# Don't touch the boss code until [PERSON_NAME] says you're ready! for i in ran…" at bounding box center [339, 157] width 153 height 179
